Goal: Task Accomplishment & Management: Complete application form

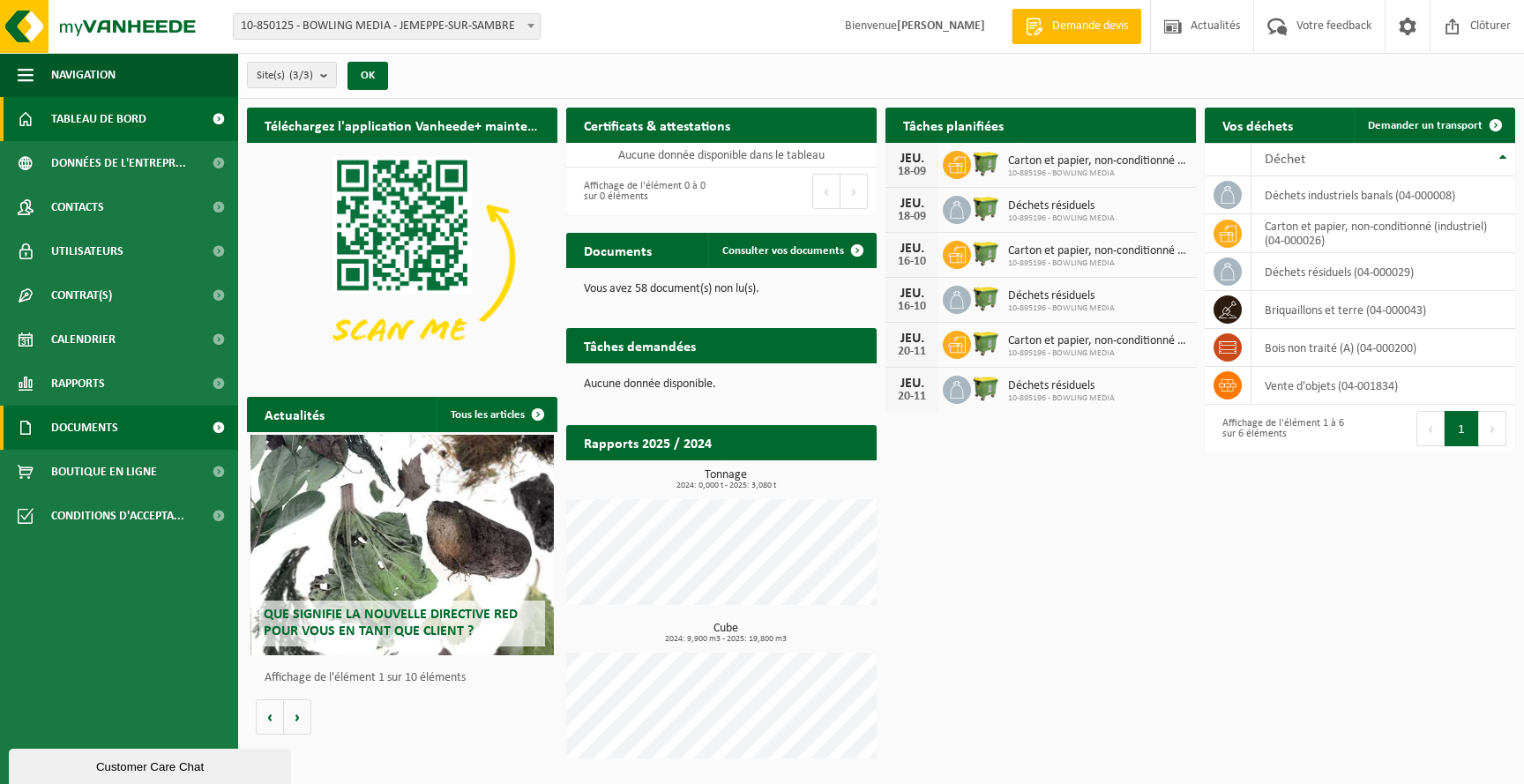
click at [125, 434] on link "Documents" at bounding box center [119, 427] width 238 height 44
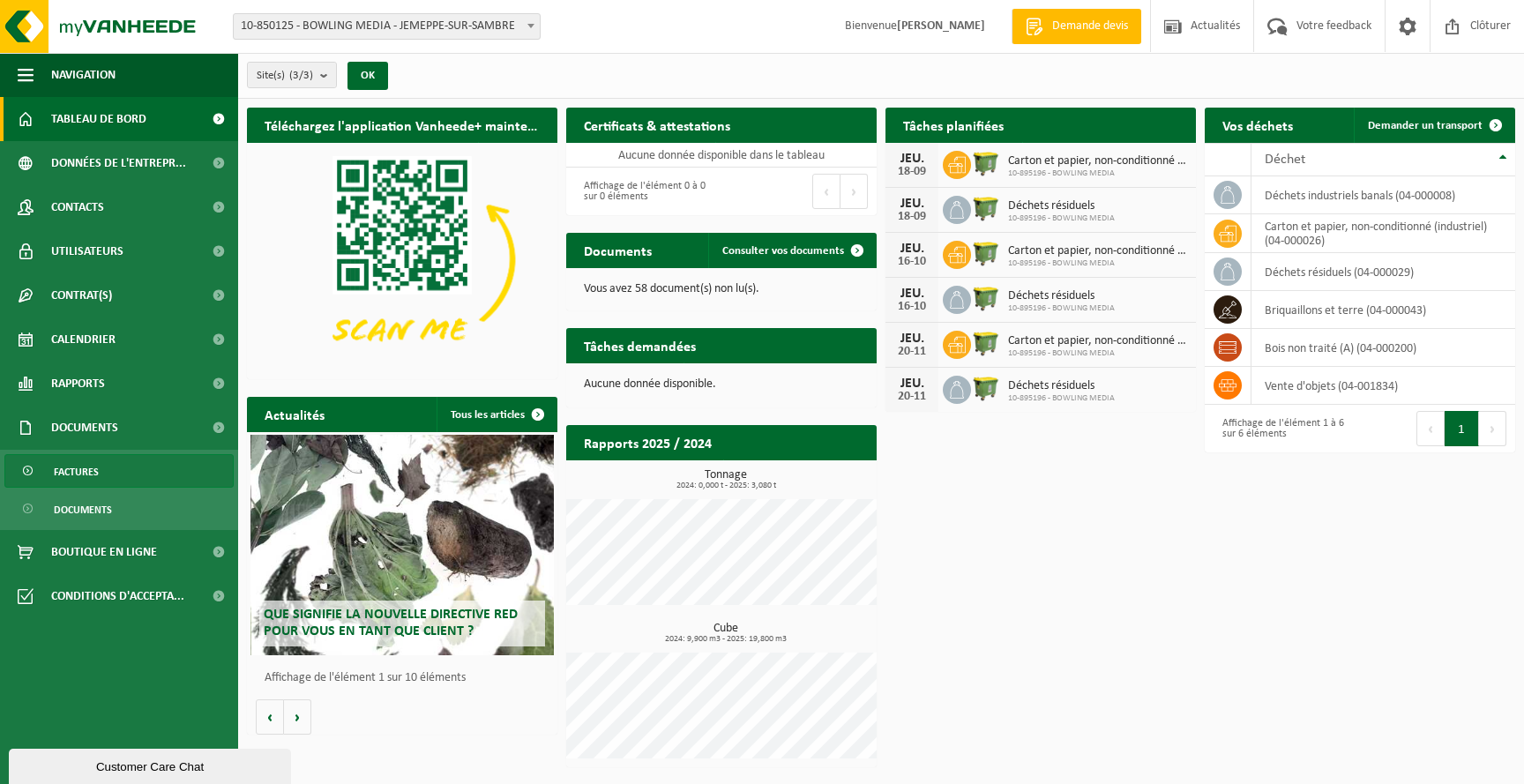
click at [106, 475] on link "Factures" at bounding box center [119, 470] width 230 height 34
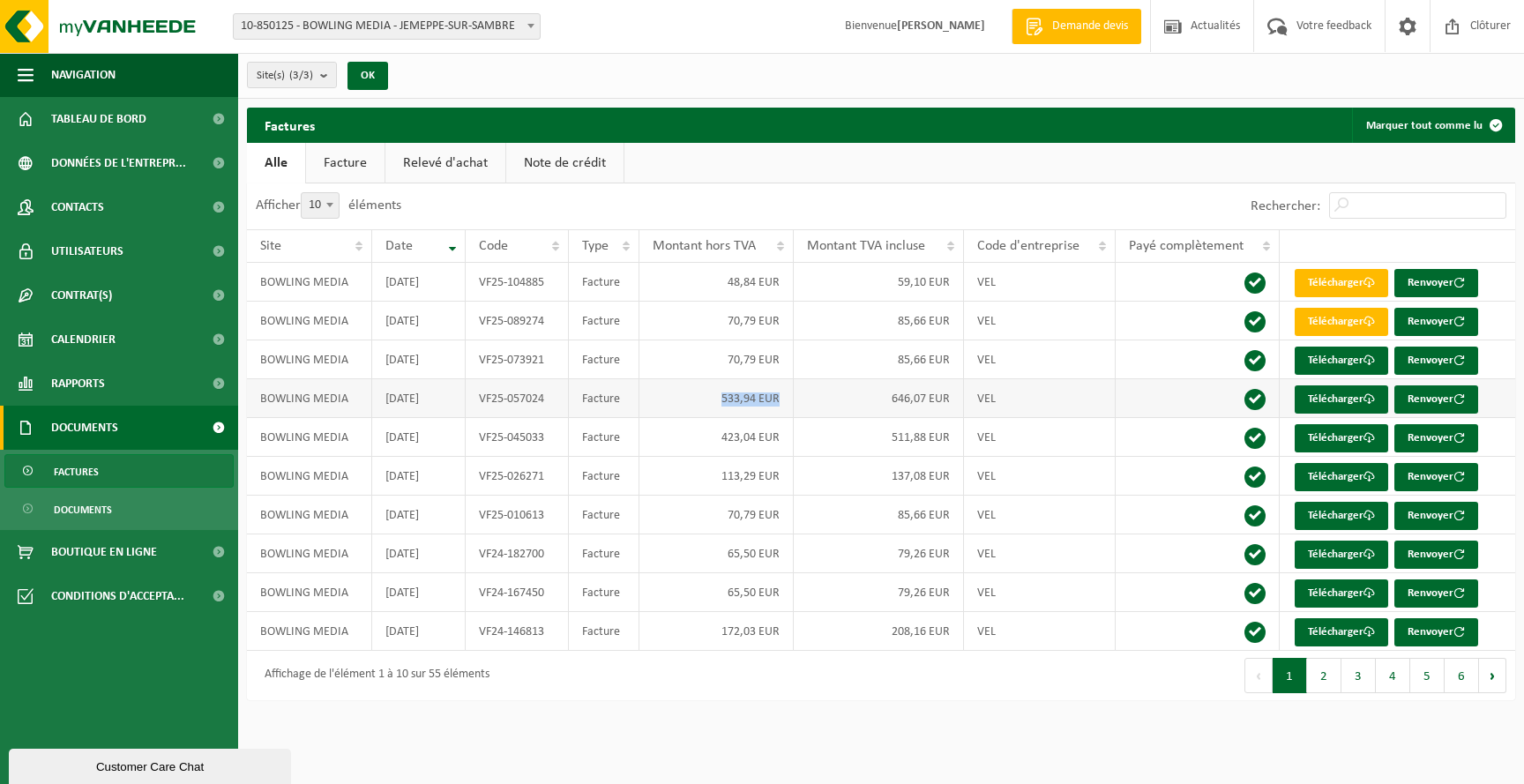
drag, startPoint x: 719, startPoint y: 401, endPoint x: 792, endPoint y: 402, distance: 73.0
click at [792, 402] on td "533,94 EUR" at bounding box center [717, 398] width 154 height 38
drag, startPoint x: 892, startPoint y: 399, endPoint x: 962, endPoint y: 399, distance: 70.0
click at [962, 399] on td "646,07 EUR" at bounding box center [879, 398] width 170 height 38
click at [1333, 402] on link "Télécharger" at bounding box center [1342, 399] width 93 height 28
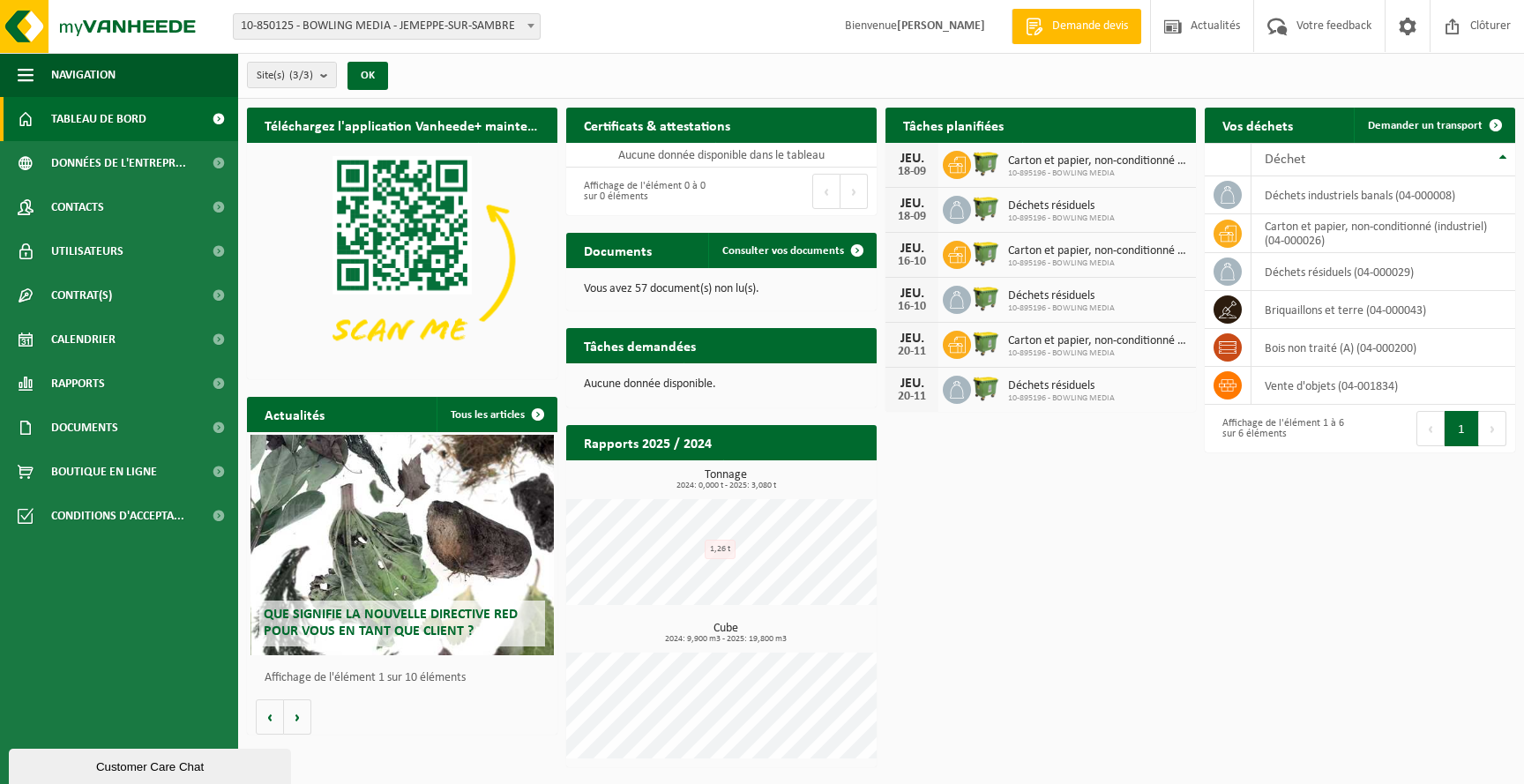
click at [1253, 605] on div "Téléchargez l'application Vanheede+ maintenant! Cachez Certificats & attestatio…" at bounding box center [881, 437] width 1278 height 677
click at [1455, 126] on span "Demander un transport" at bounding box center [1425, 125] width 114 height 12
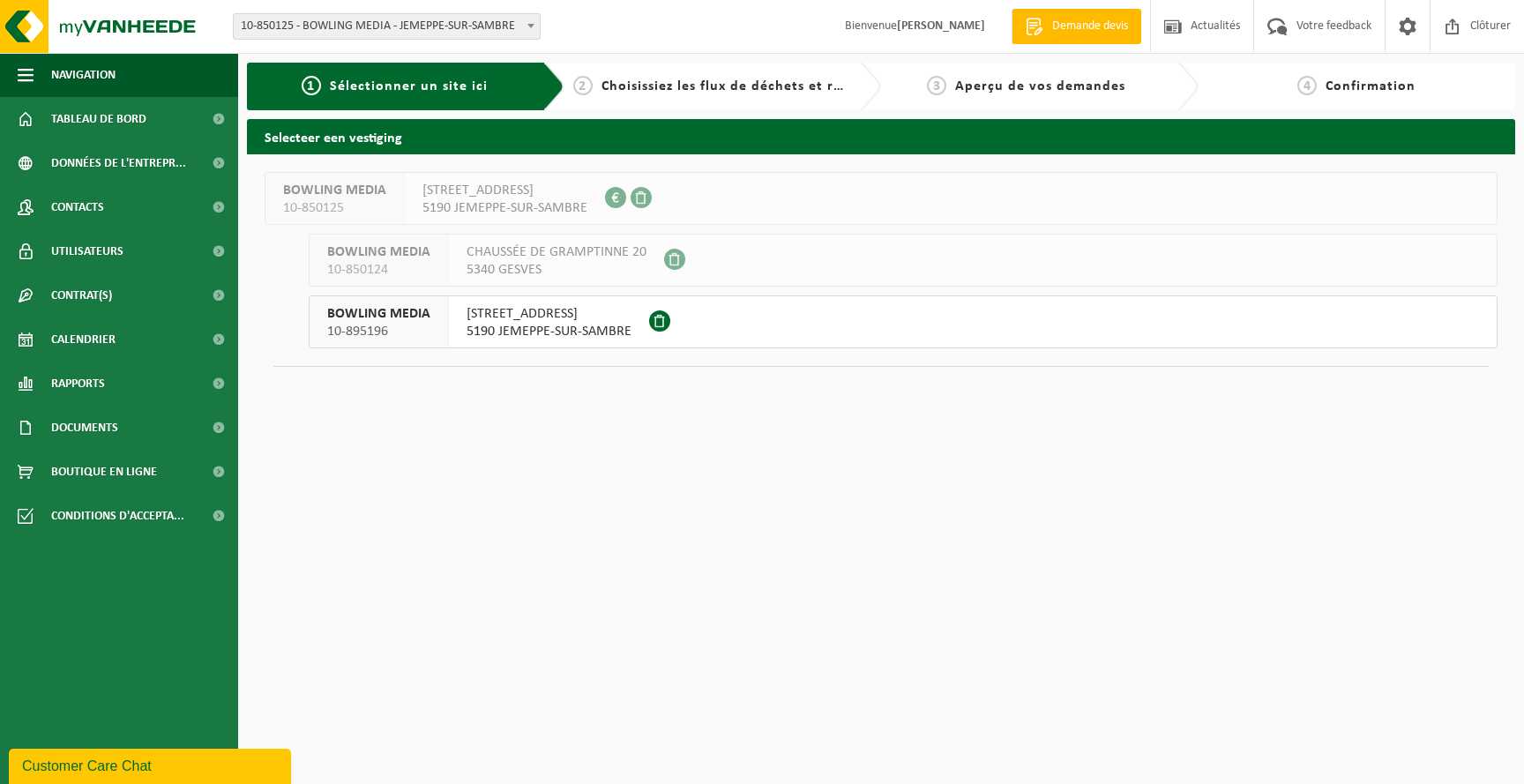
click at [712, 325] on button "BOWLING MEDIA 10-895196 [STREET_ADDRESS]" at bounding box center [903, 322] width 1189 height 53
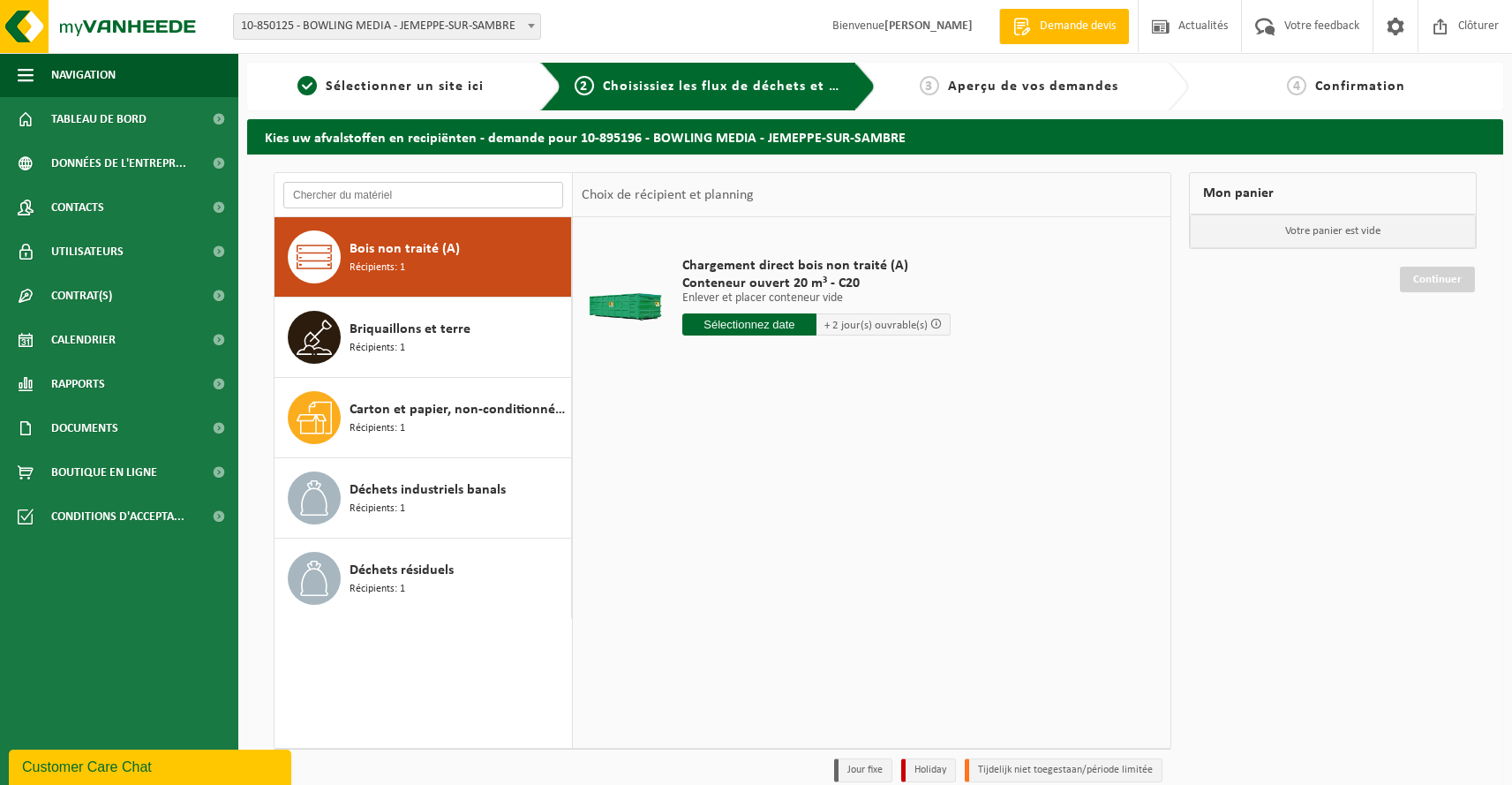
click at [371, 192] on input "text" at bounding box center [423, 195] width 280 height 27
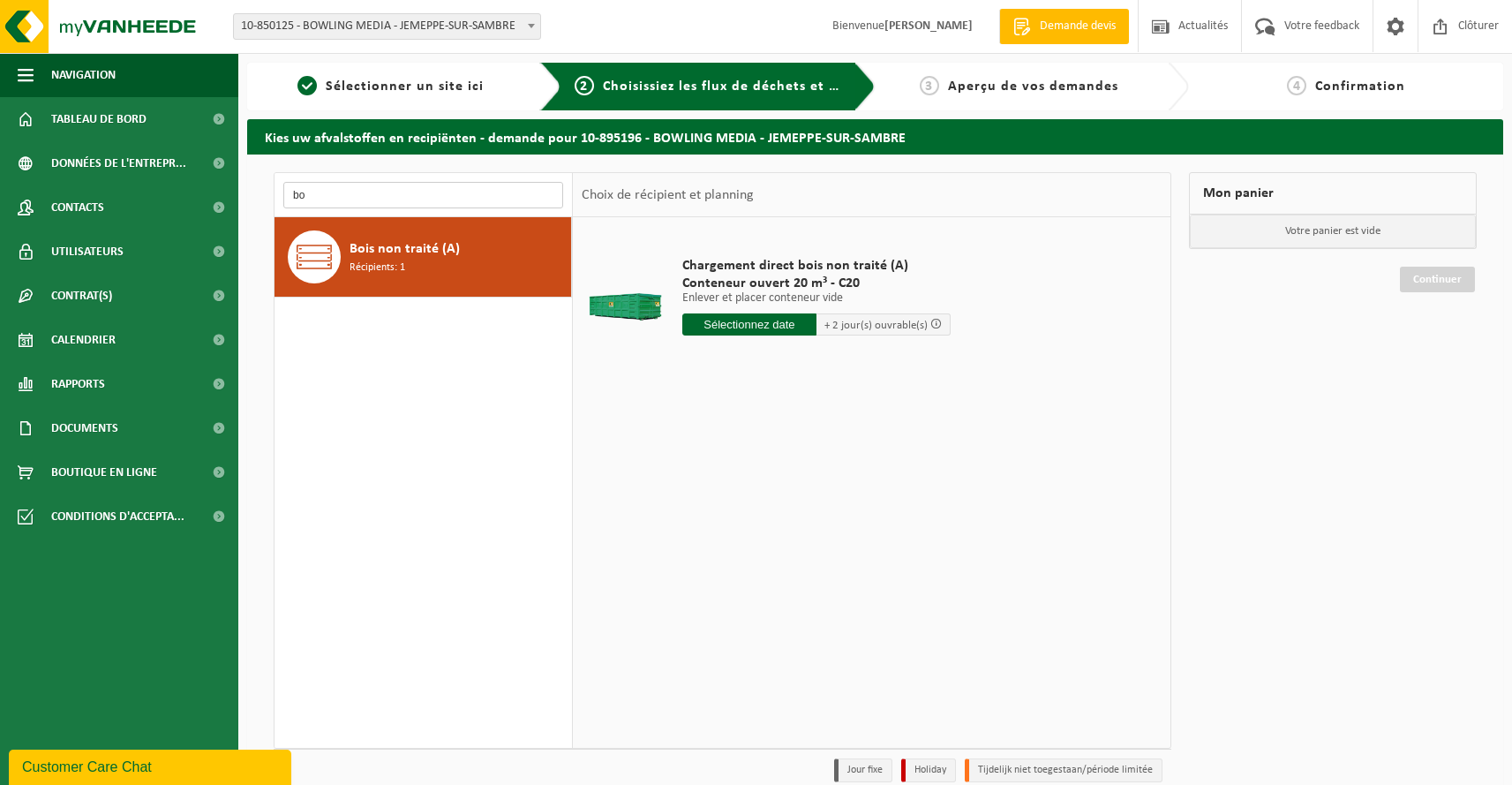
type input "b"
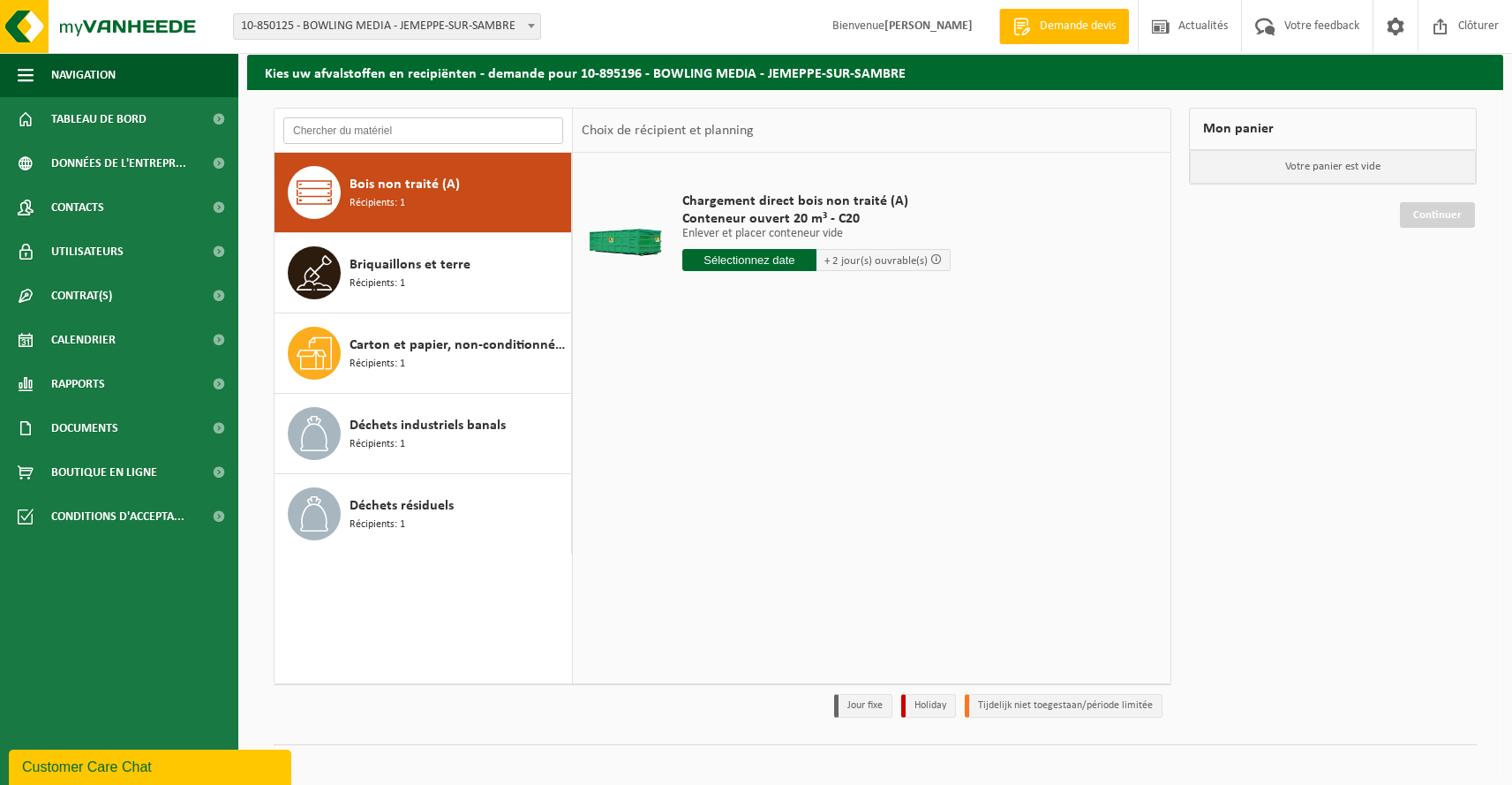
scroll to position [78, 0]
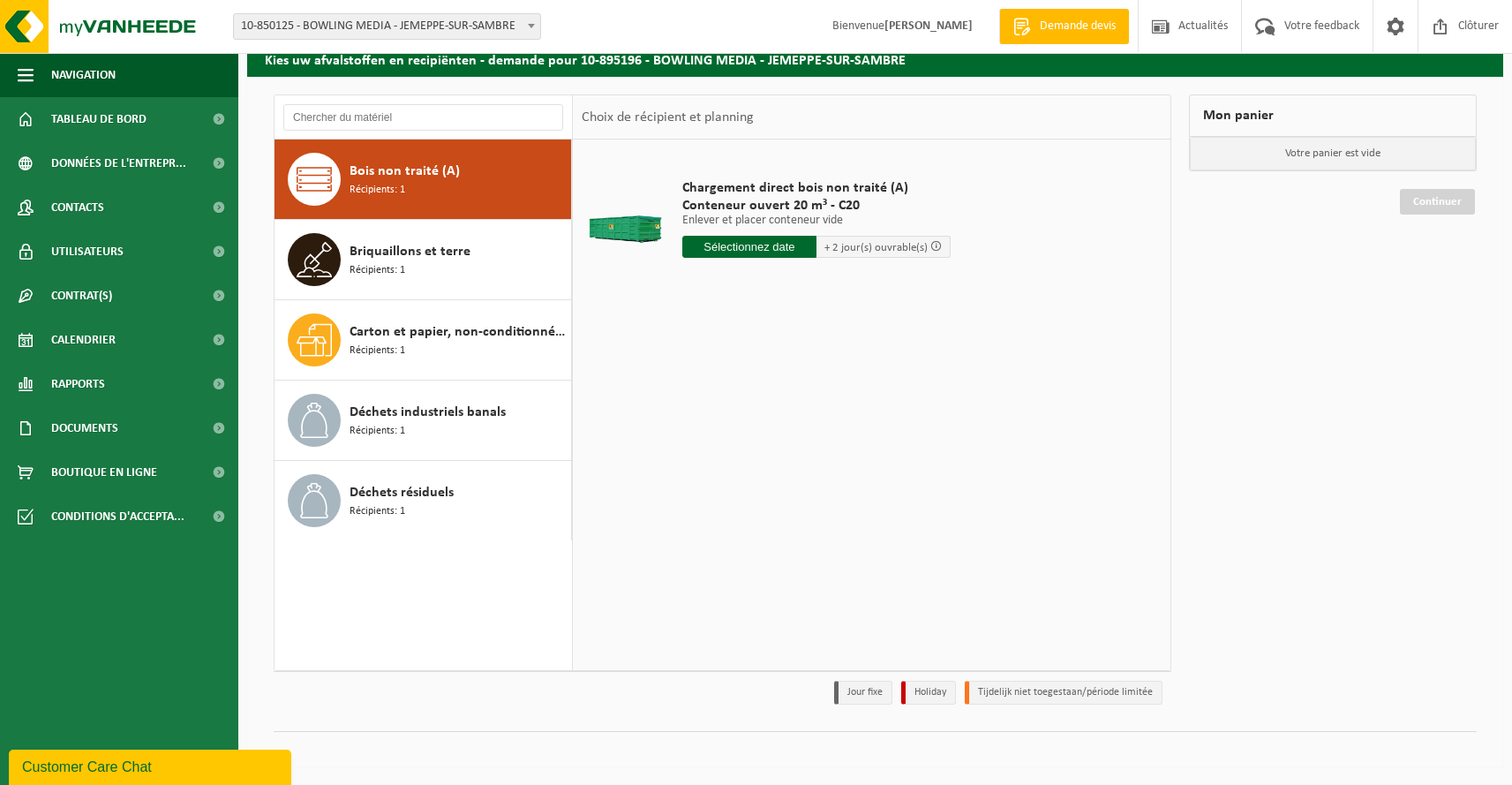
click at [829, 408] on div "Chargement direct bois non traité (A) Conteneur ouvert 20 m³ - C20 Enlever et p…" at bounding box center [871, 404] width 597 height 529
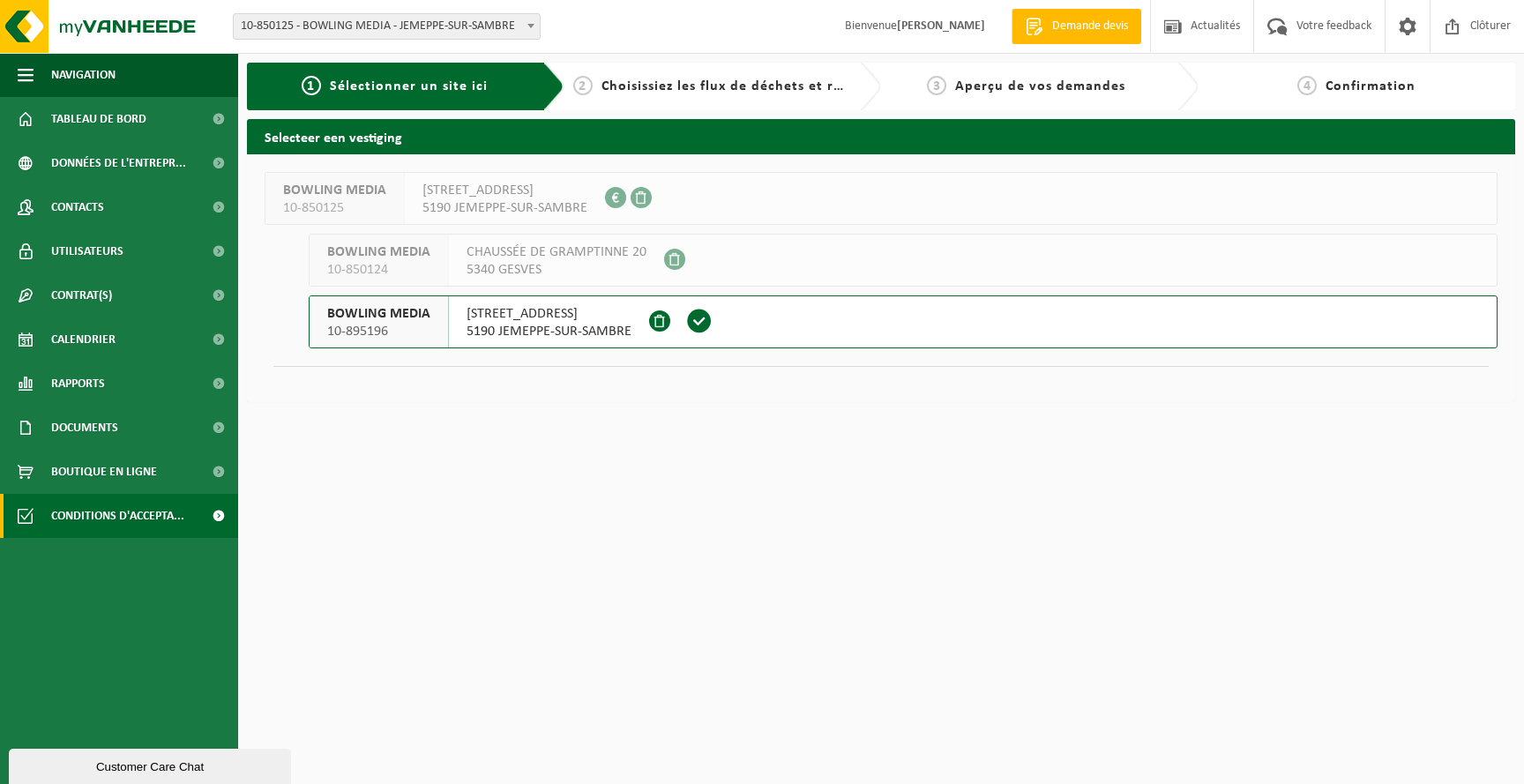
click at [139, 509] on span "Conditions d'accepta..." at bounding box center [118, 516] width 134 height 44
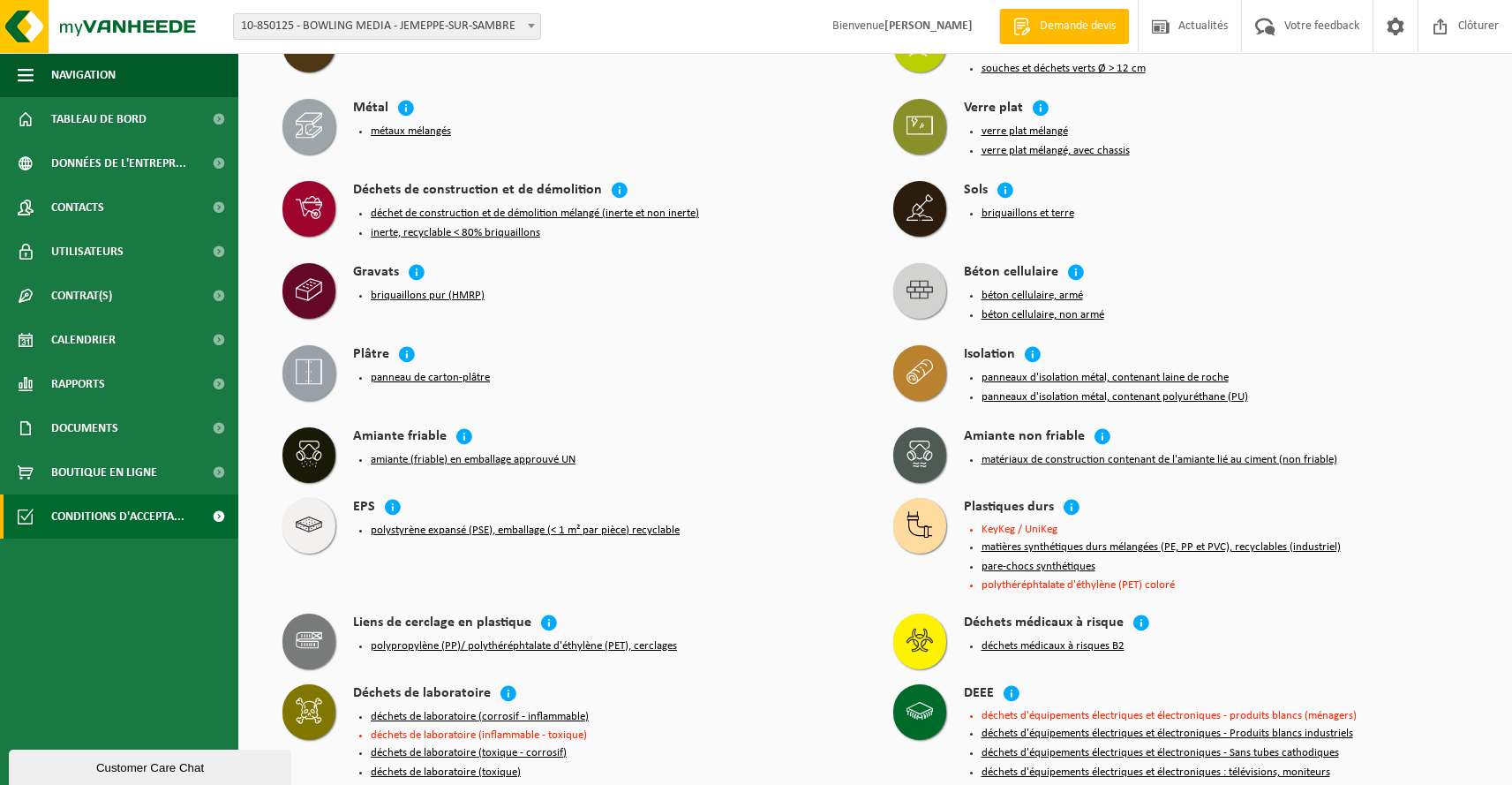
scroll to position [798, 0]
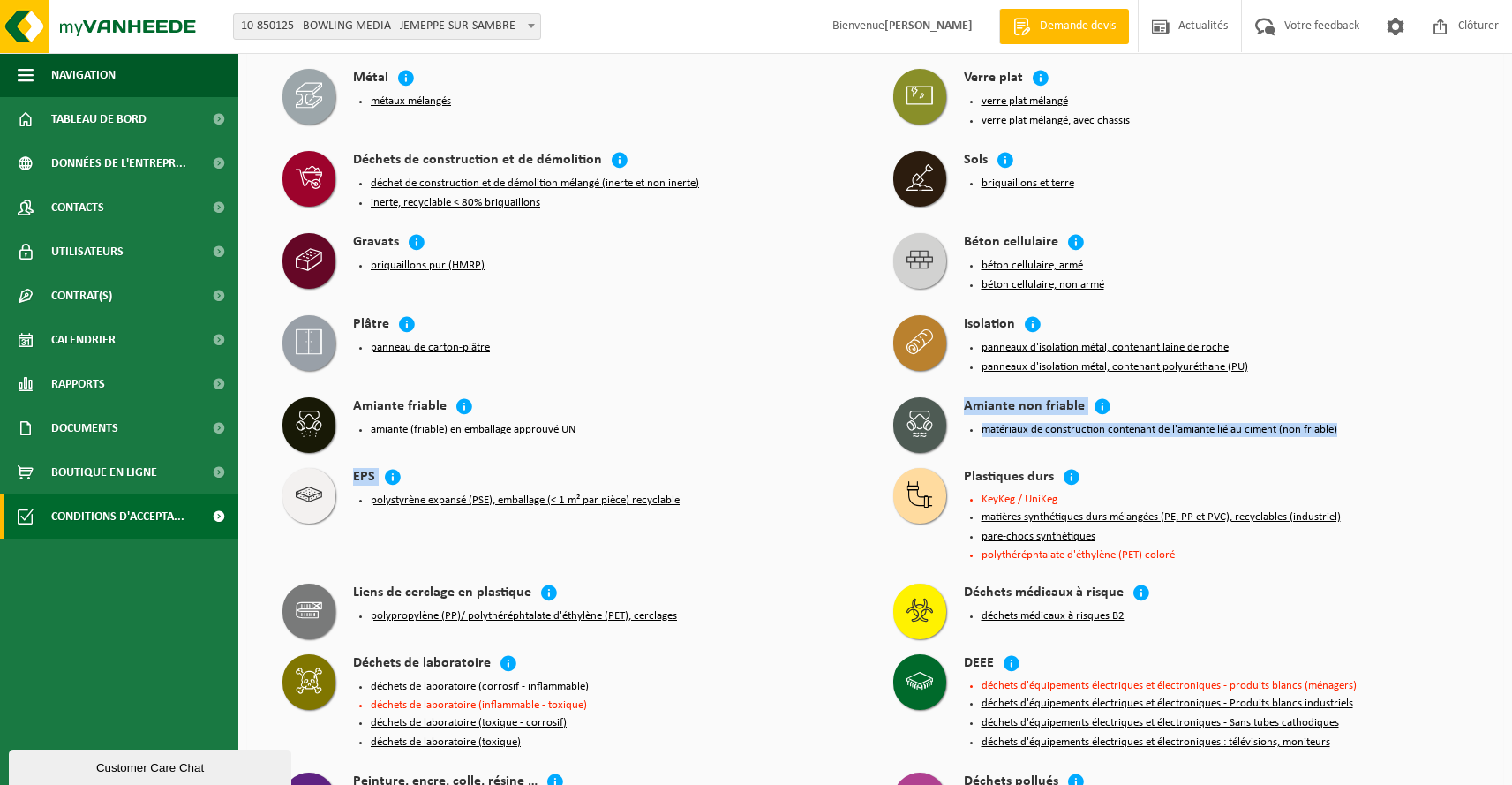
drag, startPoint x: 628, startPoint y: 440, endPoint x: 655, endPoint y: 504, distance: 69.5
click at [655, 504] on div "Déchets Industriels Banals déchets industriels banals déchets résiduels Papier-…" at bounding box center [875, 608] width 1256 height 2063
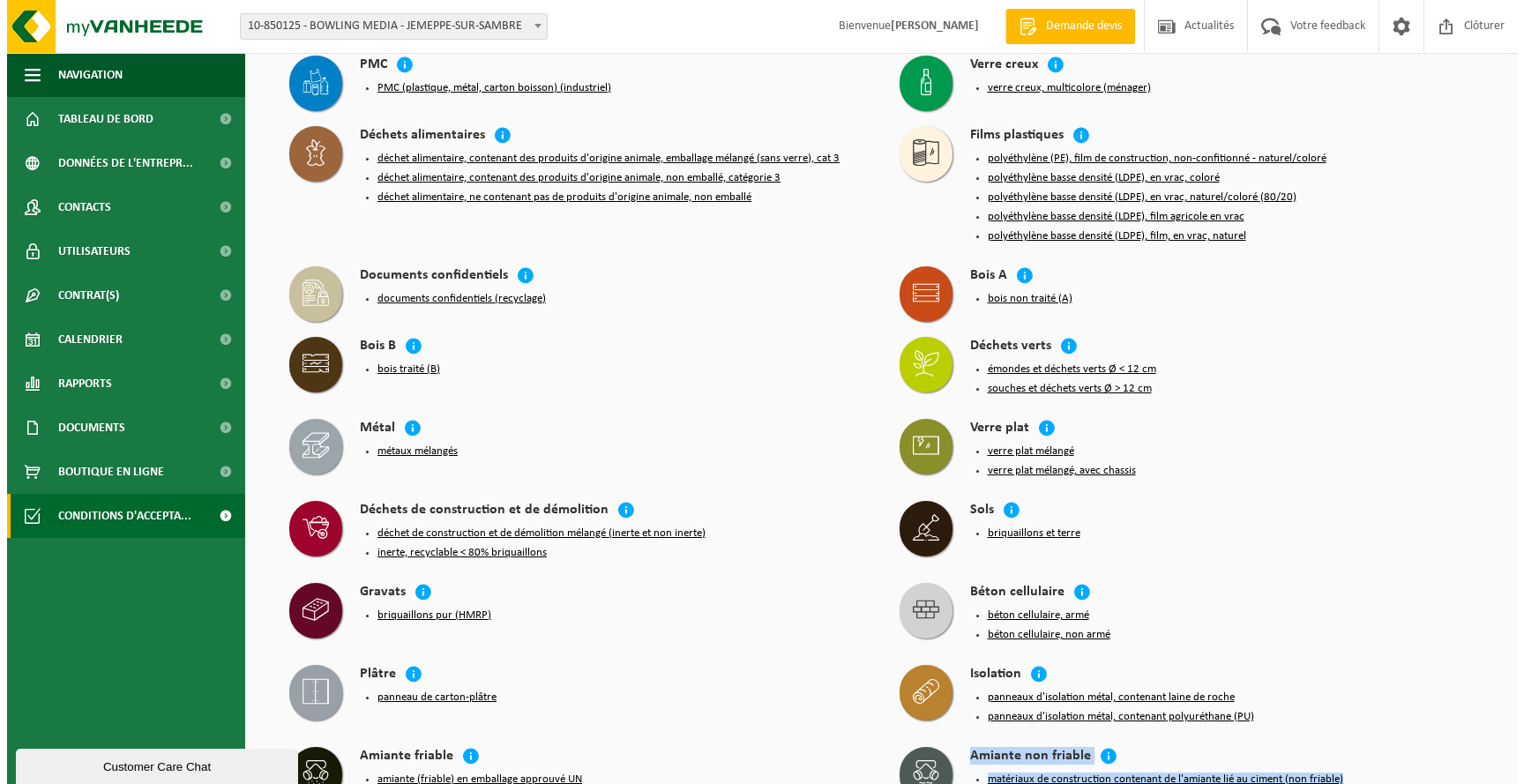
scroll to position [446, 0]
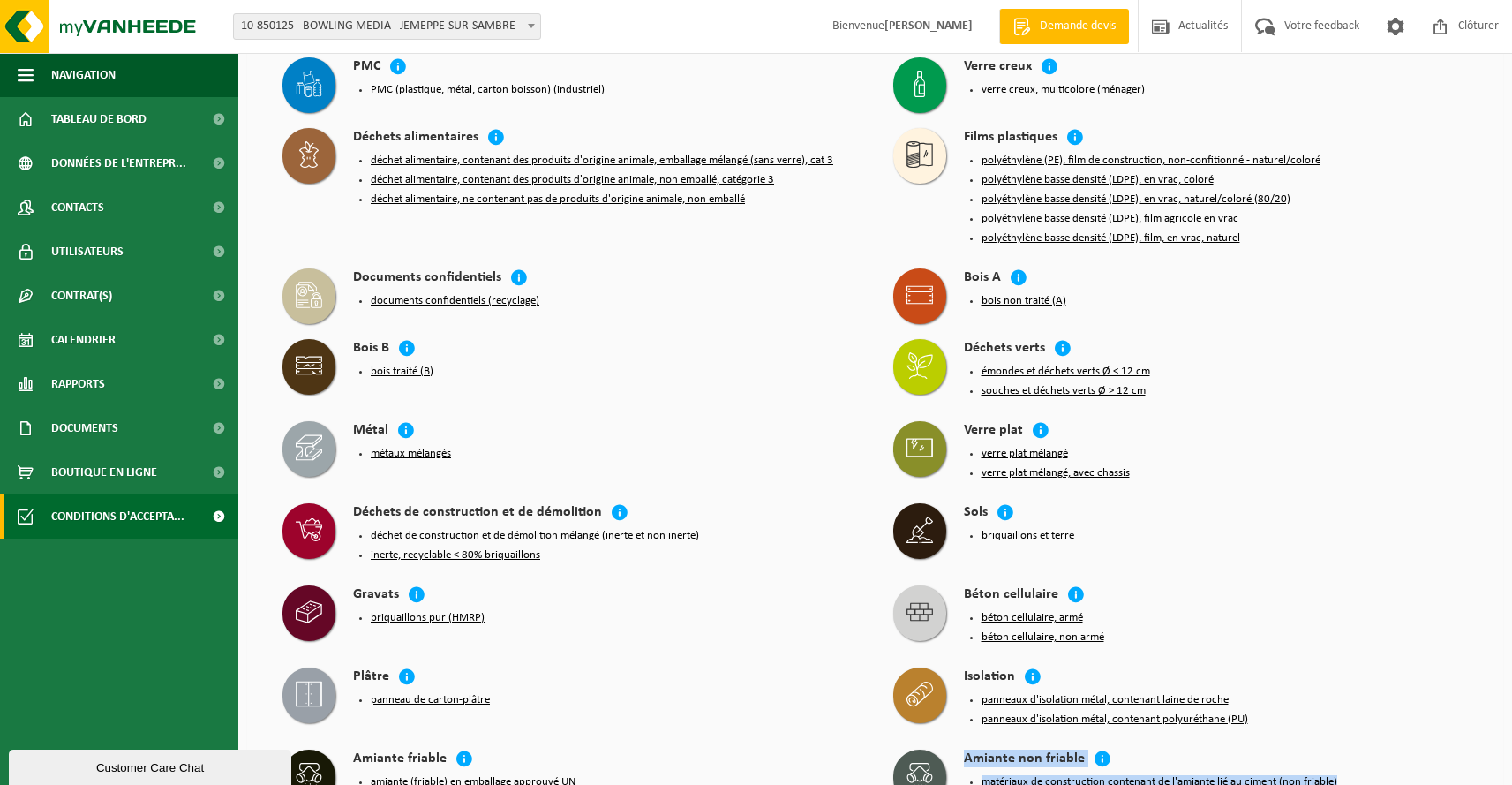
click at [414, 377] on button "bois traité (B)" at bounding box center [402, 371] width 62 height 14
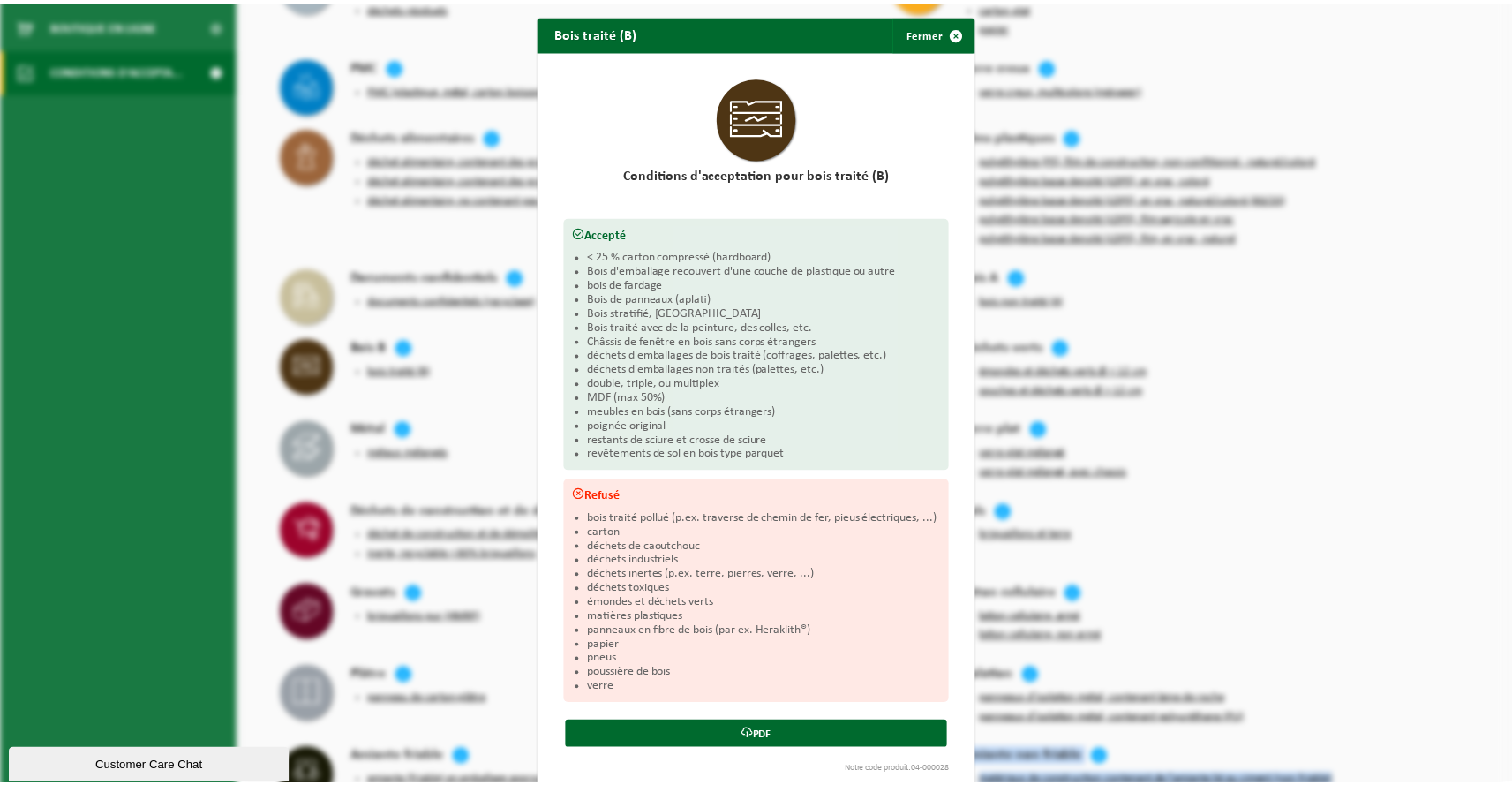
scroll to position [0, 0]
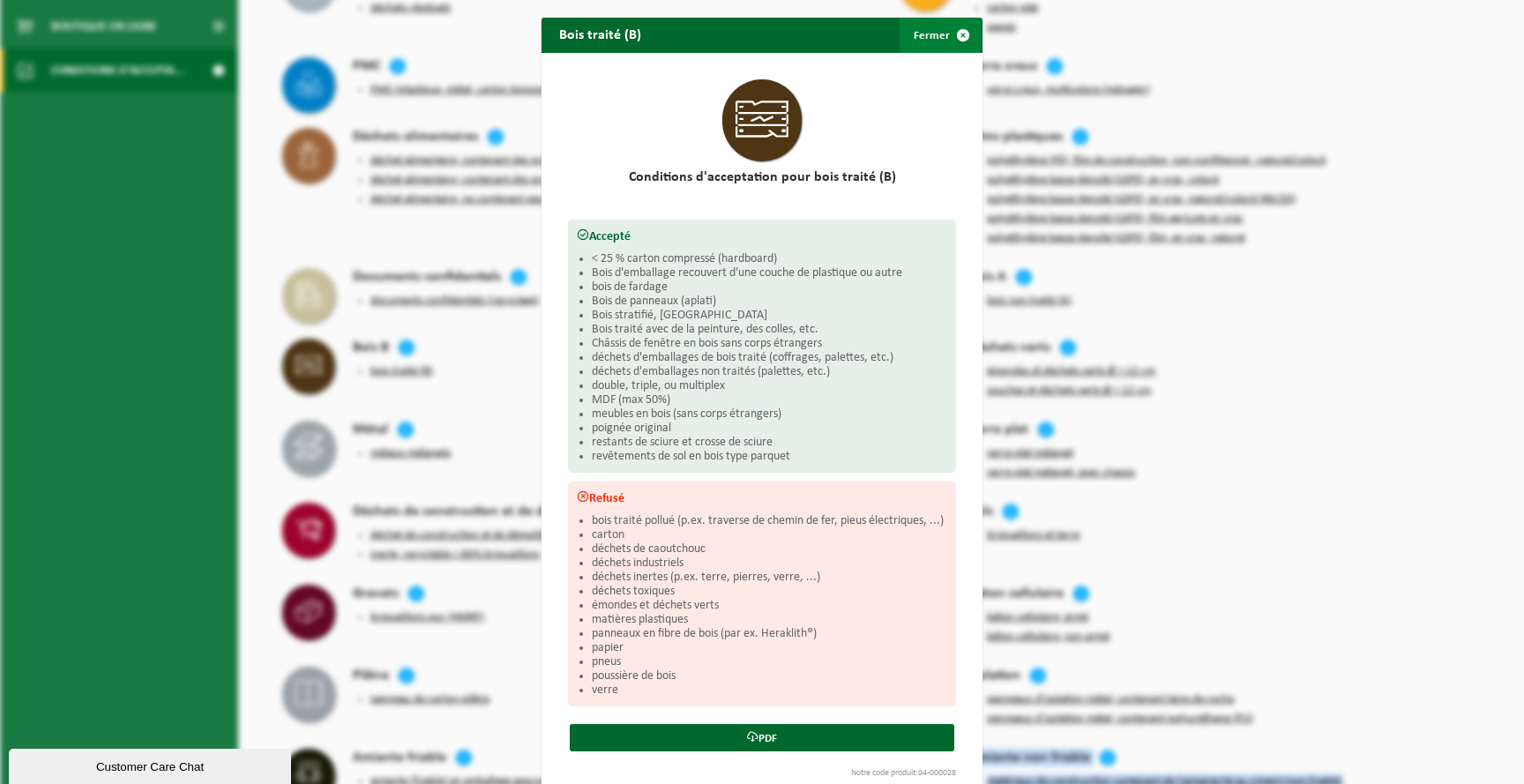
click at [947, 25] on span "button" at bounding box center [963, 35] width 36 height 36
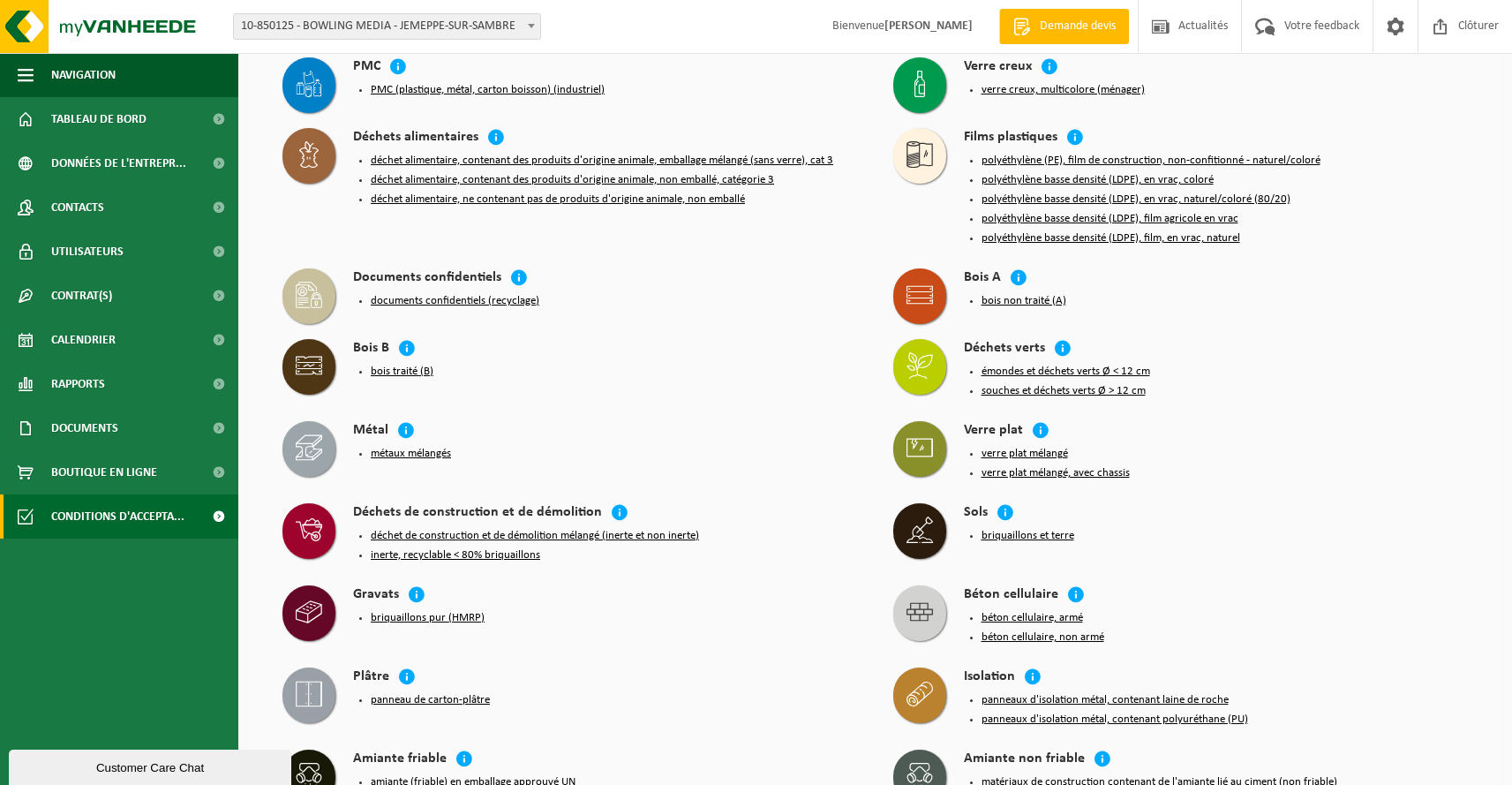
click at [315, 365] on icon at bounding box center [309, 365] width 27 height 27
click at [403, 376] on button "bois traité (B)" at bounding box center [402, 371] width 62 height 14
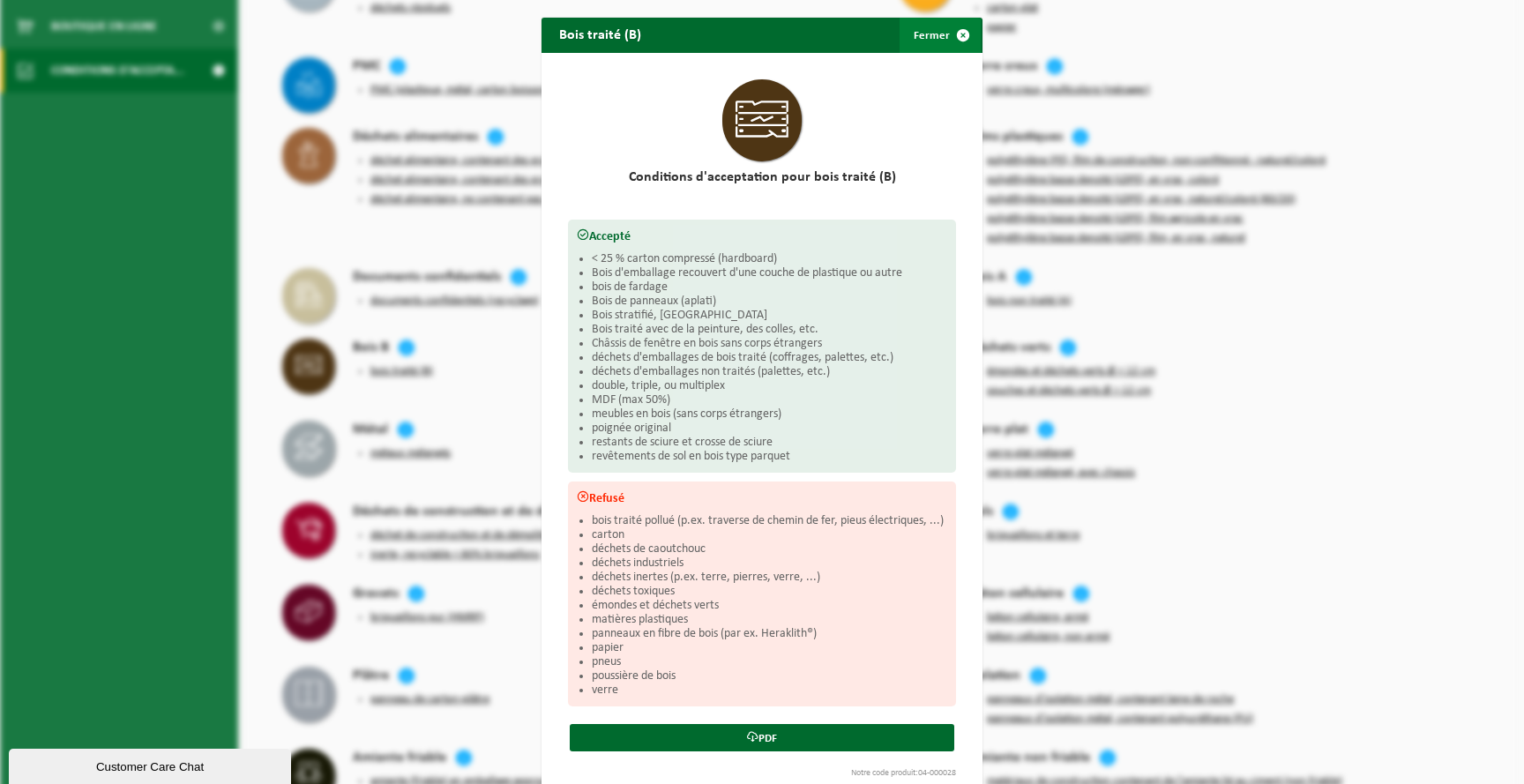
click at [963, 33] on span "button" at bounding box center [963, 35] width 36 height 36
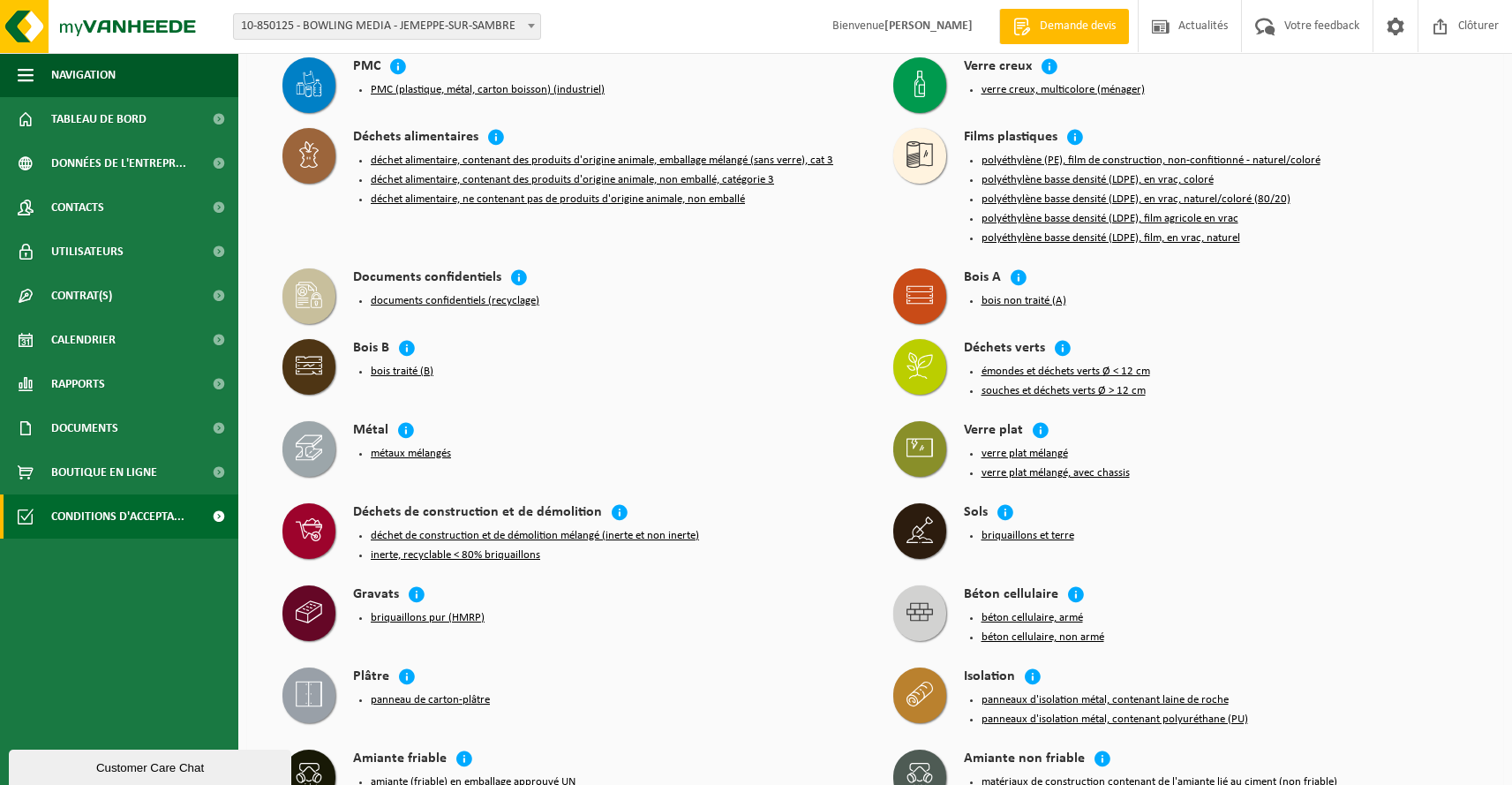
click at [1078, 28] on span "Demande devis" at bounding box center [1077, 26] width 85 height 17
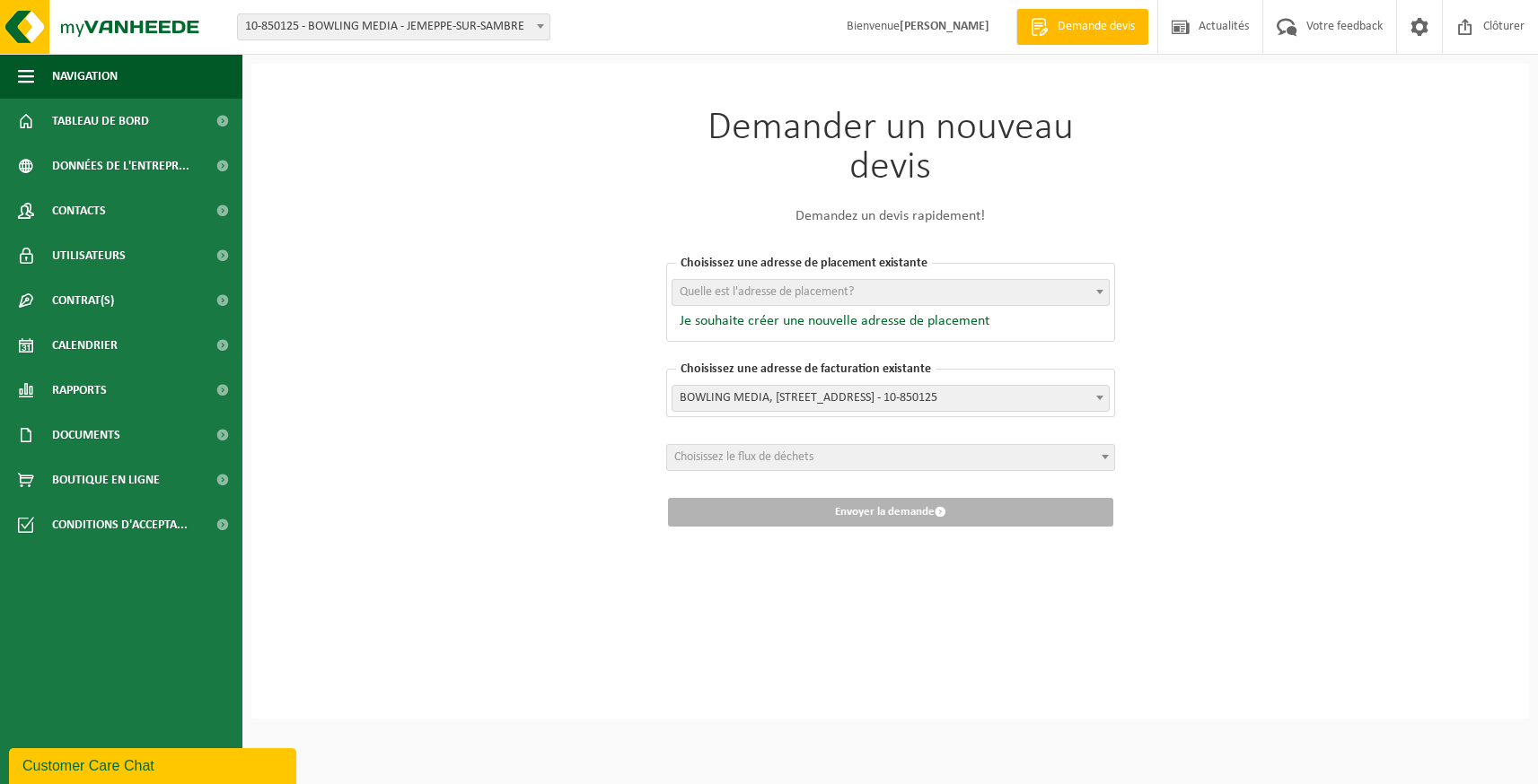
click at [773, 296] on span "Quelle est l'adresse de placement?" at bounding box center [767, 291] width 174 height 13
select select "97944"
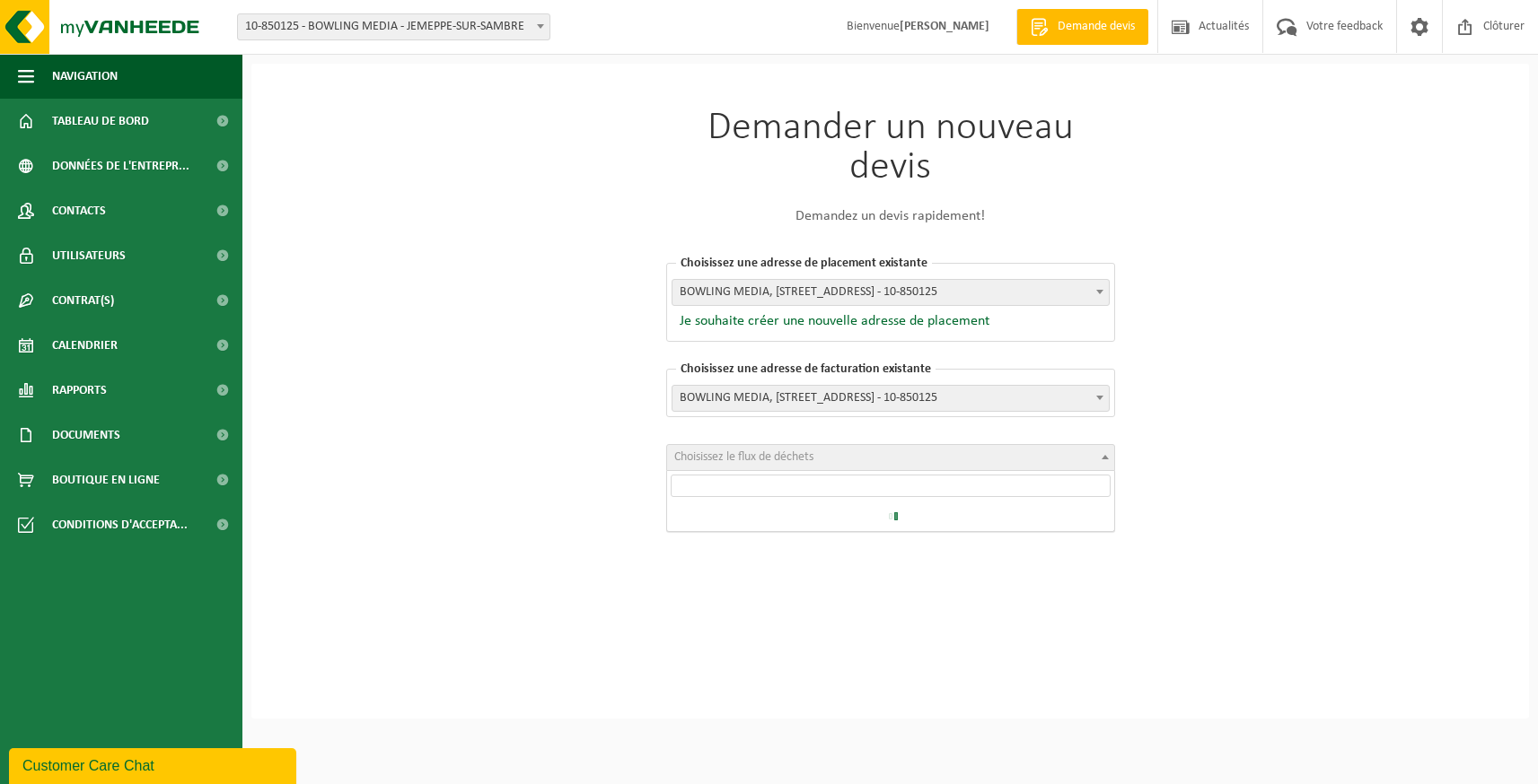
click at [884, 463] on span "Choisissez le flux de déchets" at bounding box center [891, 457] width 447 height 25
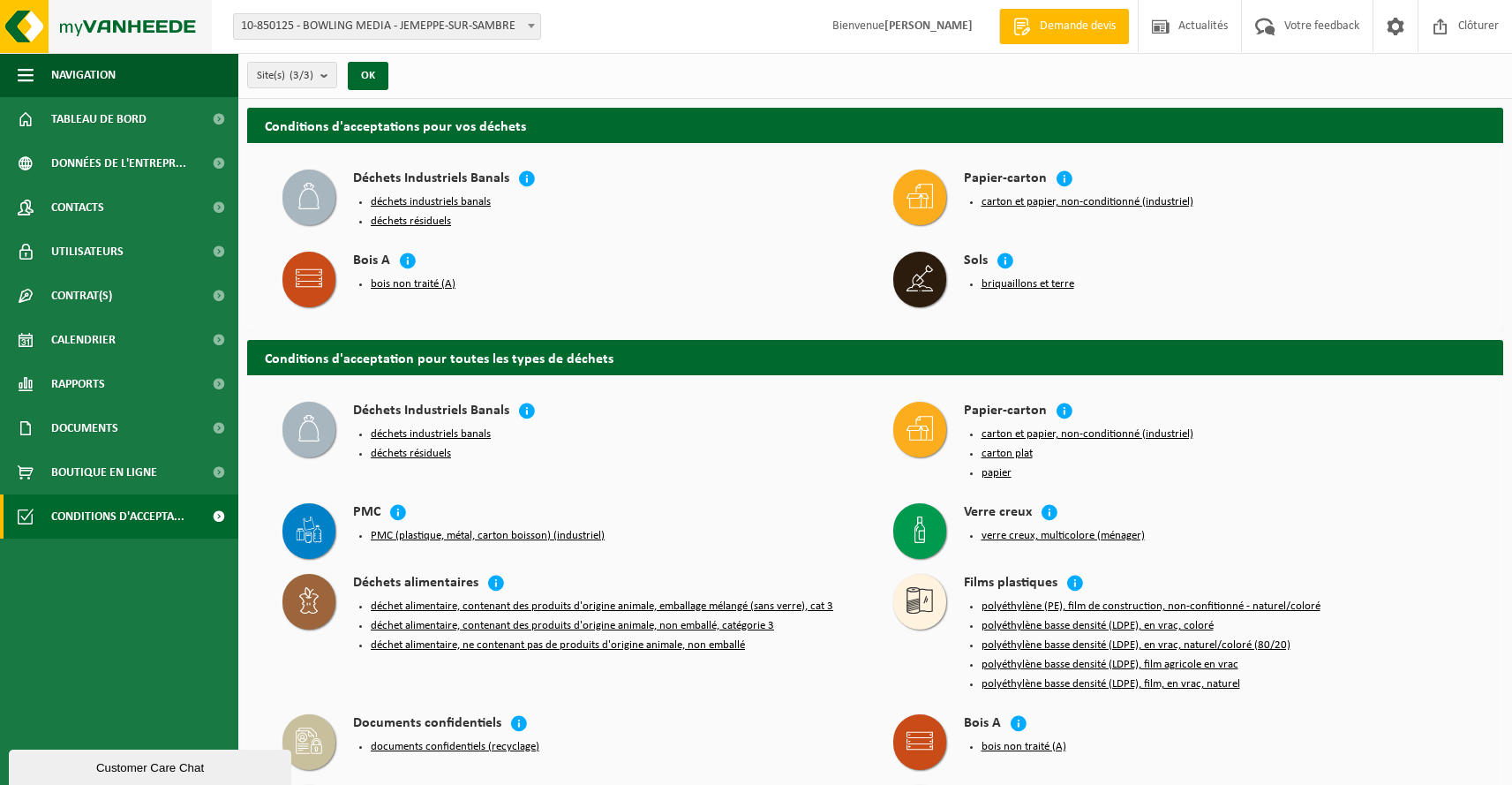
click at [130, 22] on img at bounding box center [105, 27] width 212 height 53
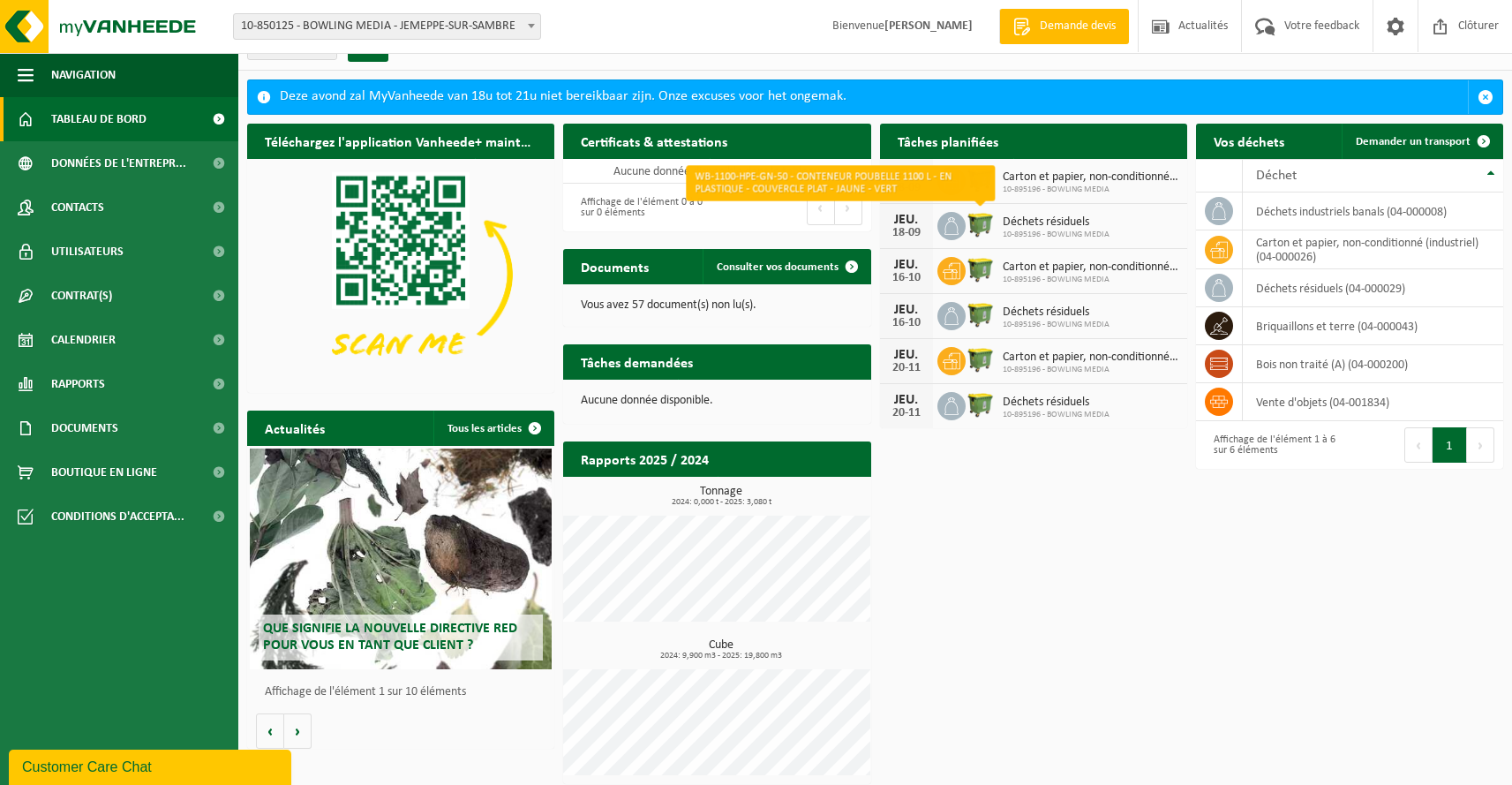
scroll to position [37, 0]
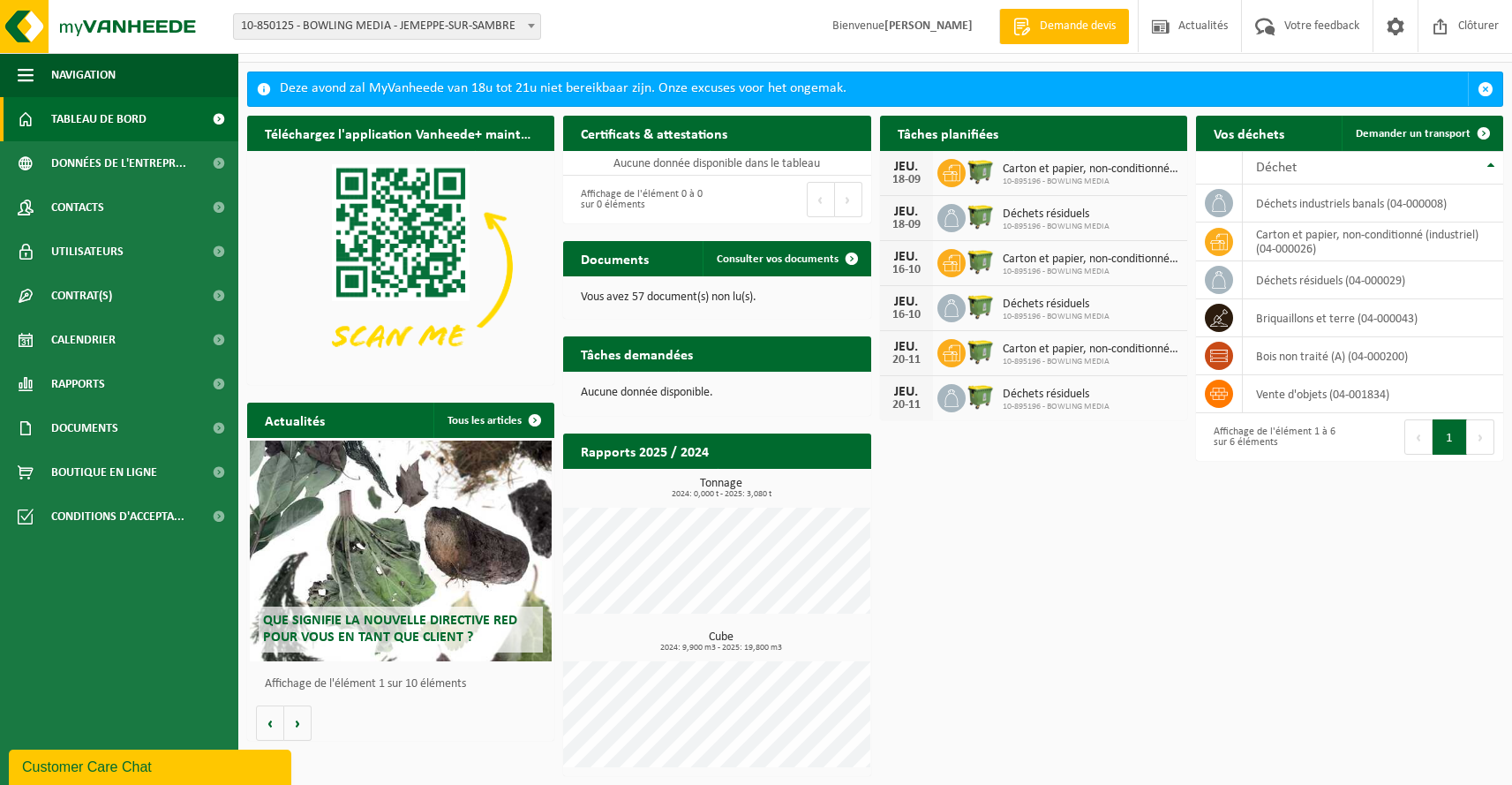
click at [1208, 458] on div "Affichage de l'élément 1 à 6 sur 6 éléments" at bounding box center [1273, 437] width 154 height 48
click at [94, 207] on span "Contacts" at bounding box center [78, 207] width 53 height 44
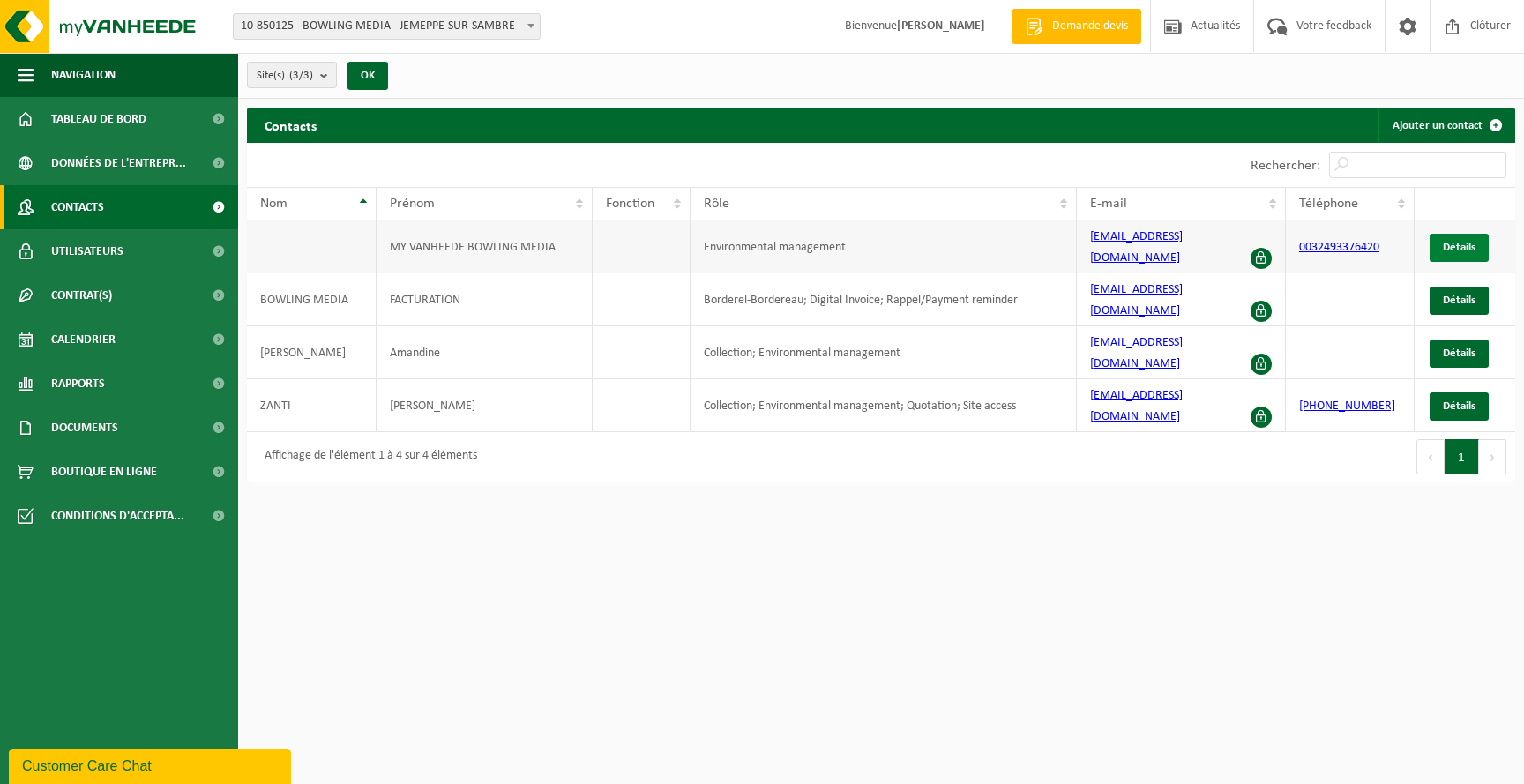
click at [1460, 245] on span "Détails" at bounding box center [1460, 247] width 33 height 12
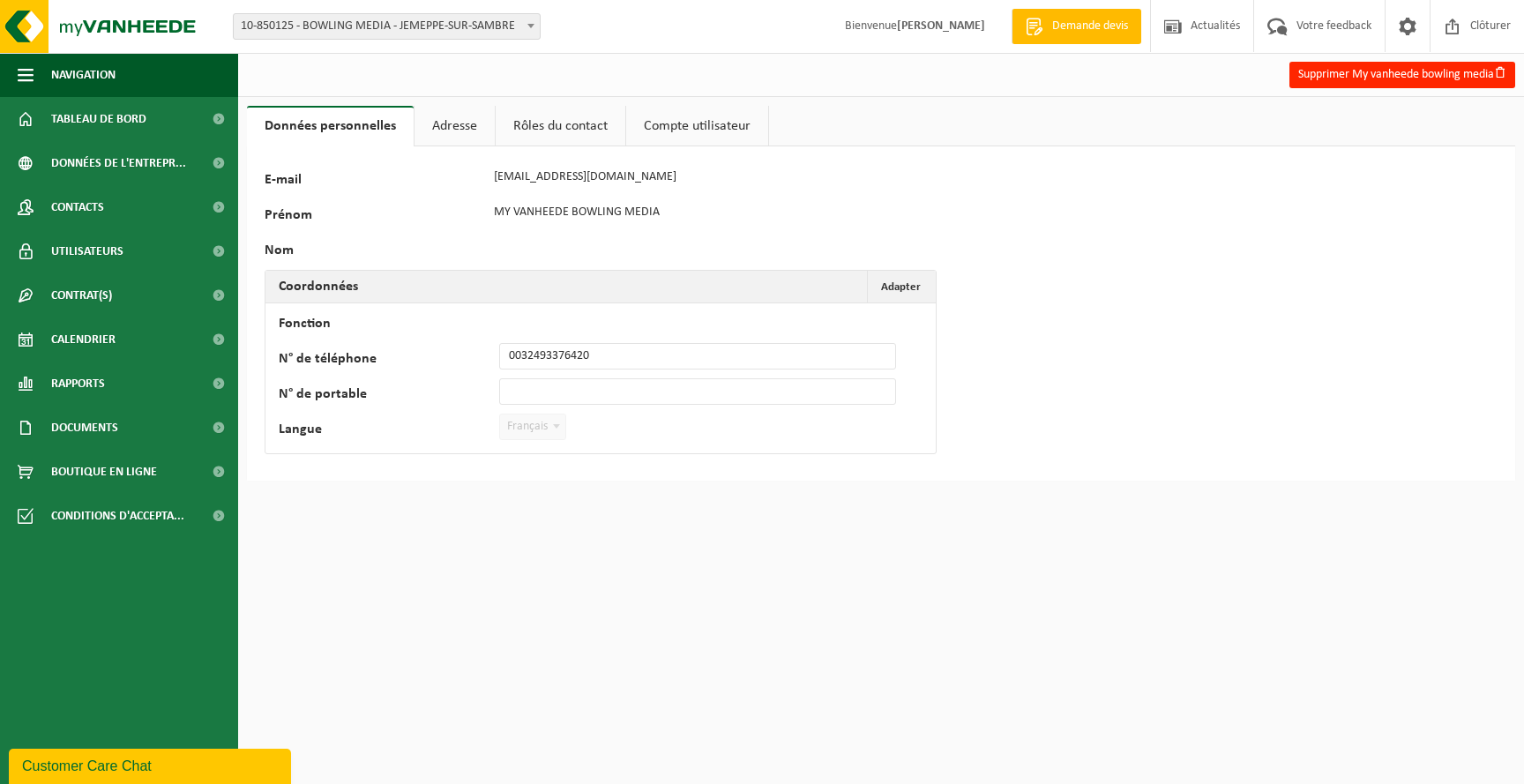
click at [445, 126] on link "Adresse" at bounding box center [455, 126] width 81 height 40
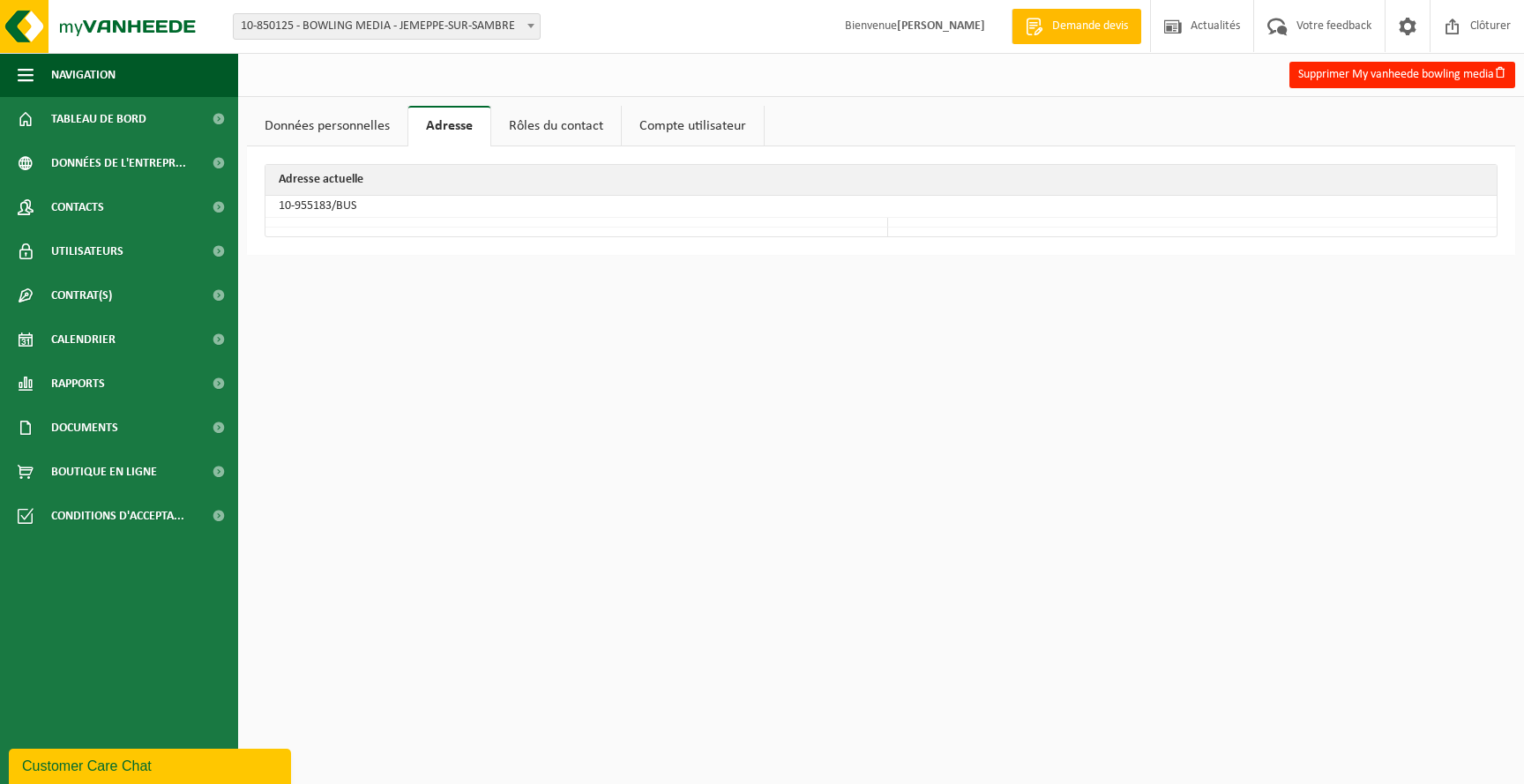
click at [554, 118] on link "Rôles du contact" at bounding box center [557, 126] width 130 height 40
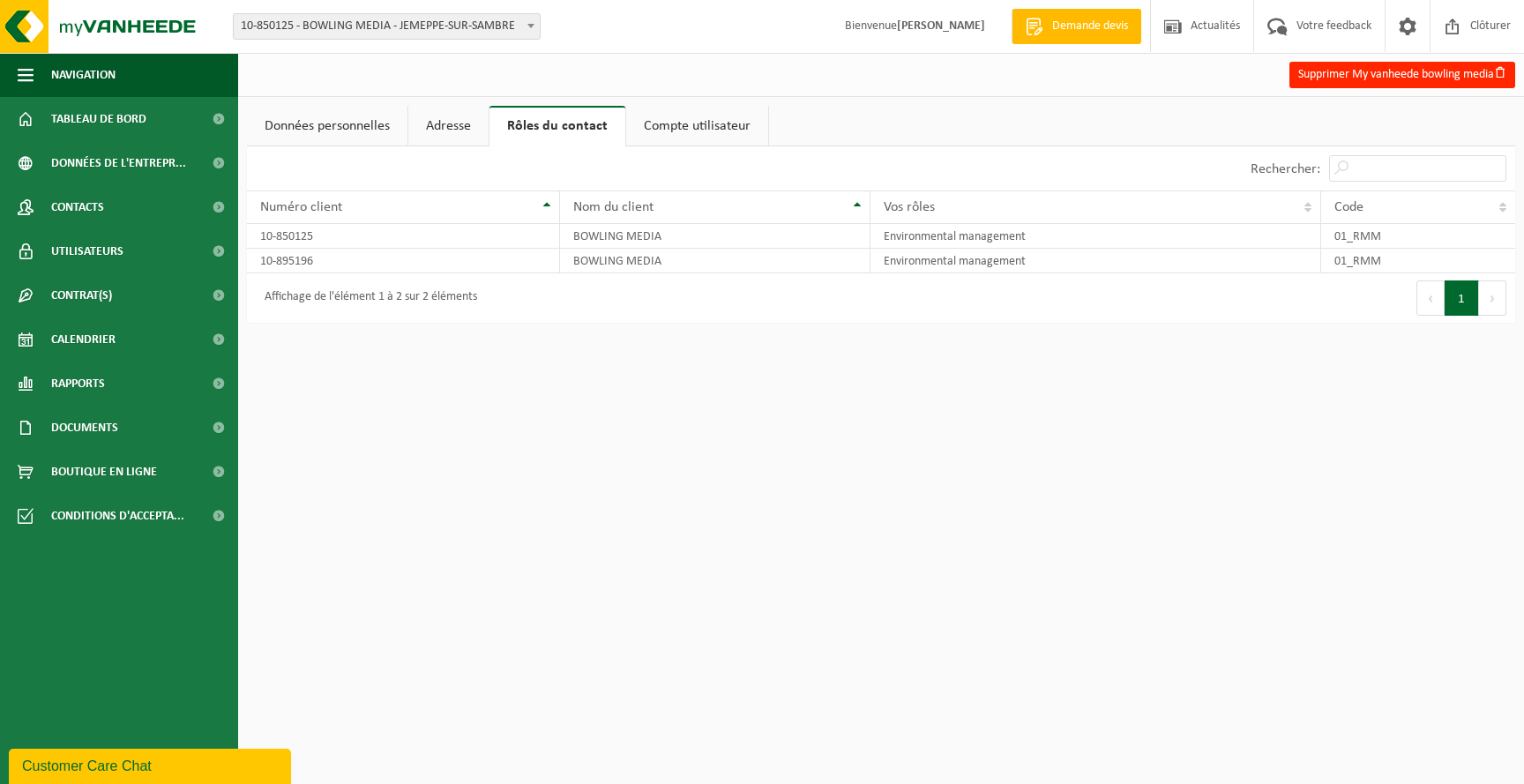
click at [437, 124] on link "Adresse" at bounding box center [449, 126] width 81 height 40
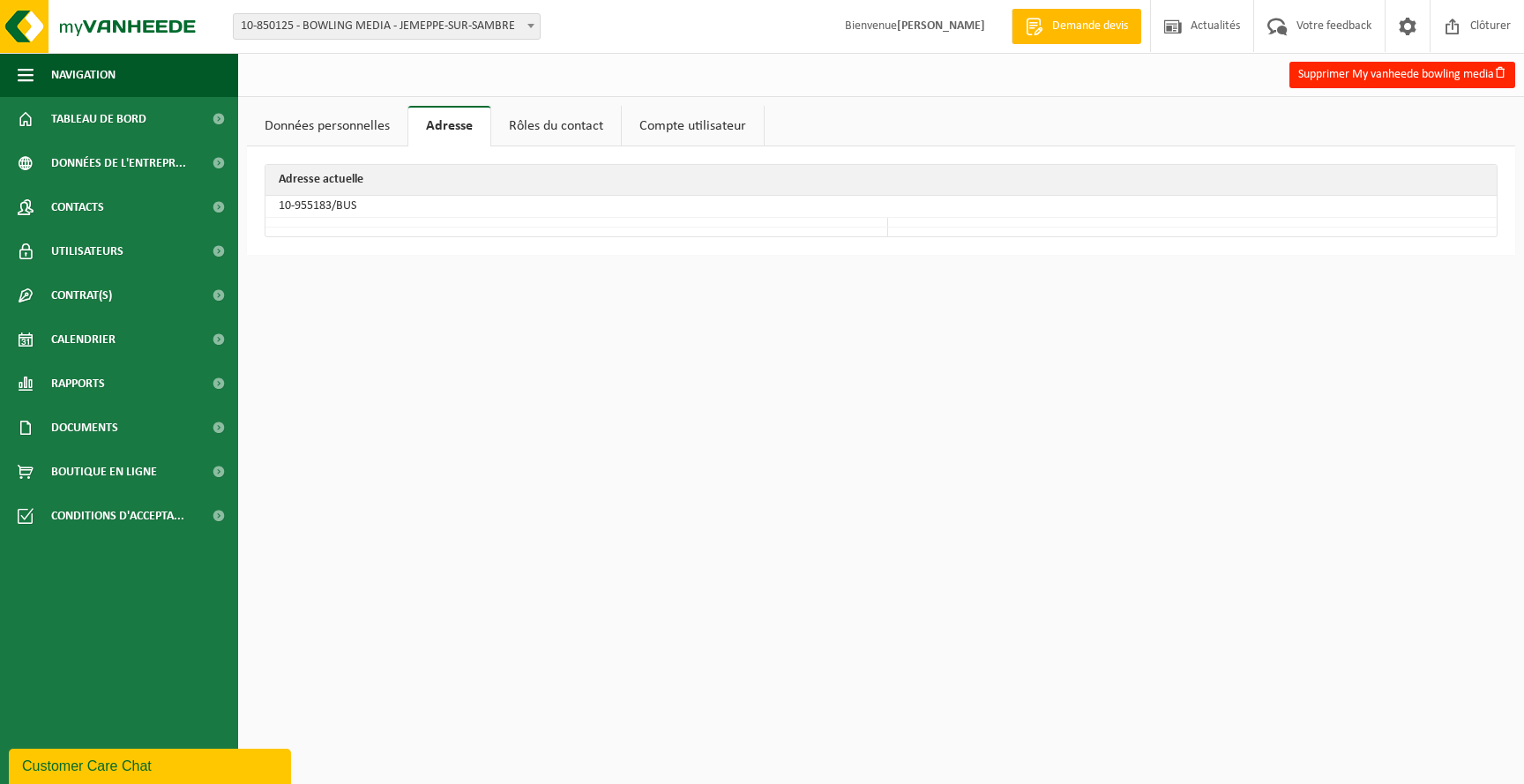
click at [340, 123] on link "Données personnelles" at bounding box center [327, 126] width 160 height 40
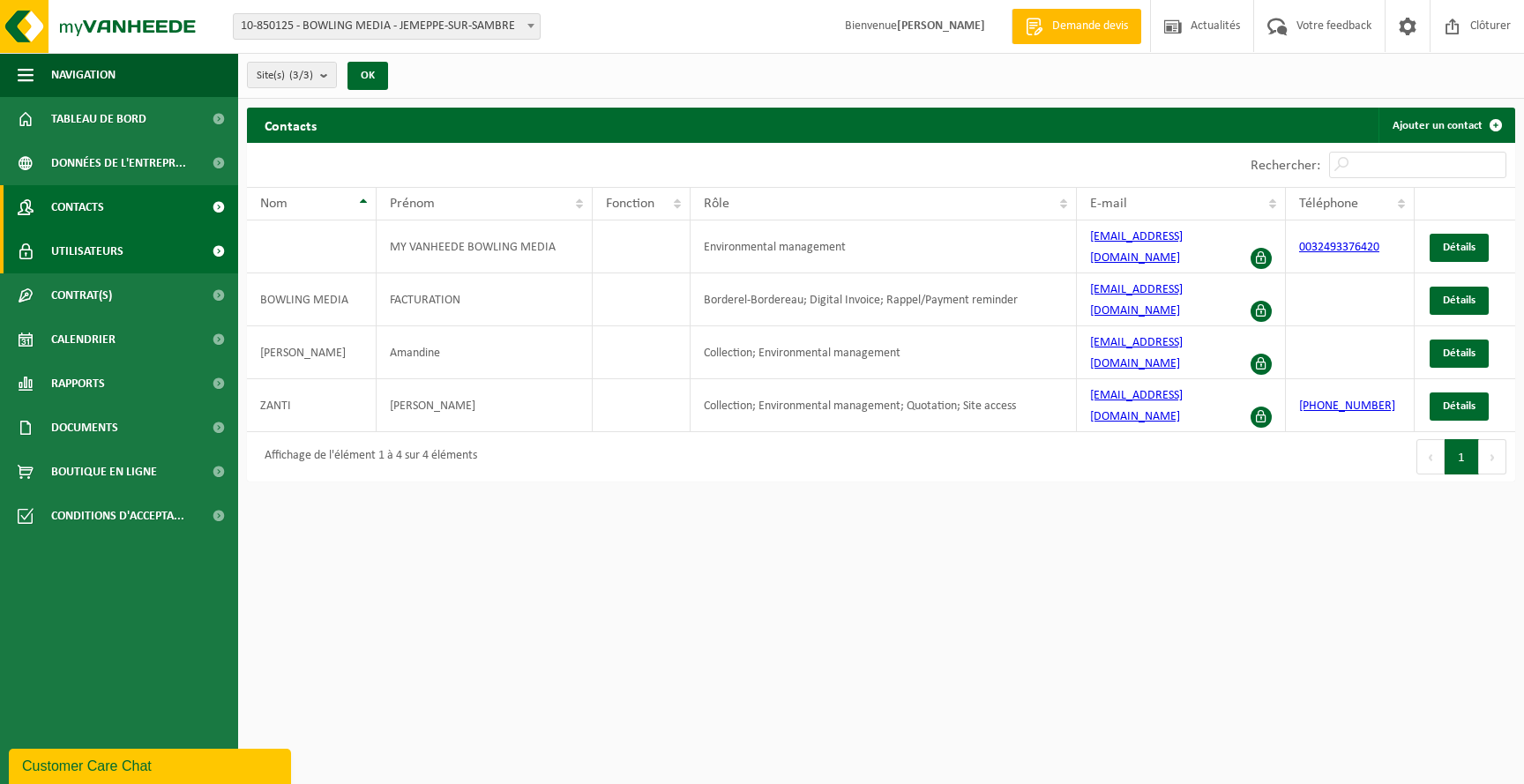
click at [80, 268] on span "Utilisateurs" at bounding box center [87, 252] width 72 height 44
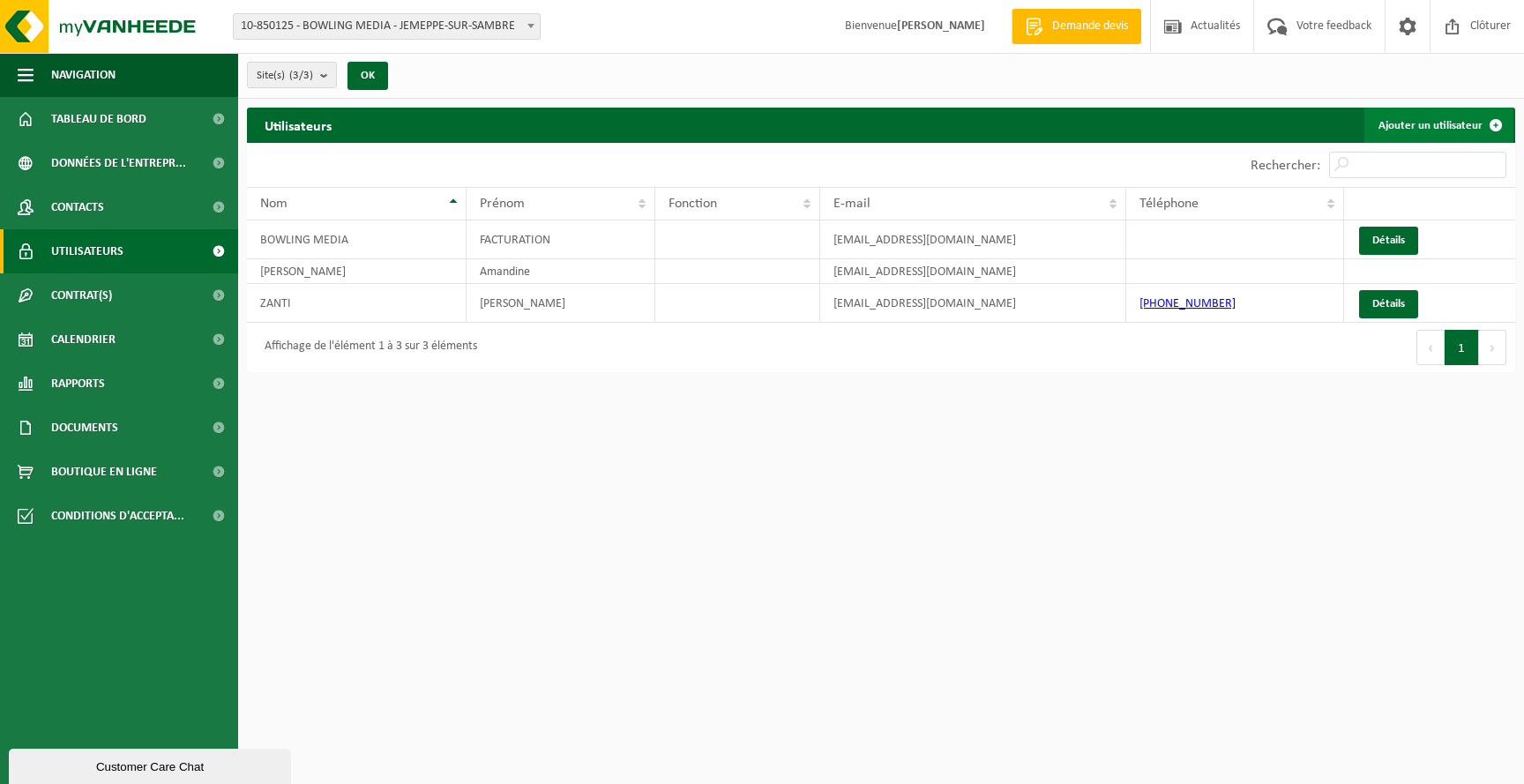
click at [1459, 124] on link "Ajouter un utilisateur" at bounding box center [1439, 125] width 149 height 36
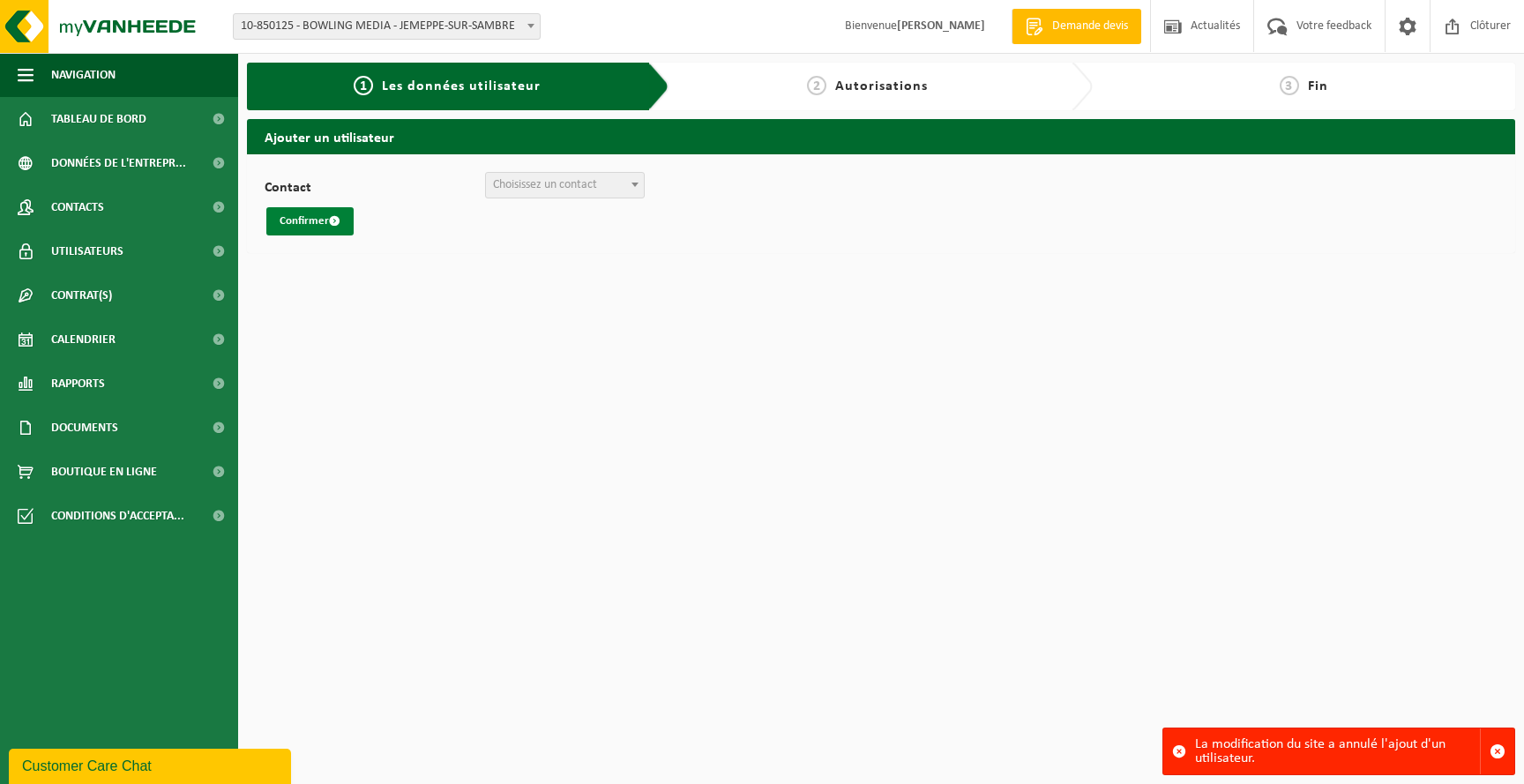
click at [335, 221] on span "submit" at bounding box center [334, 220] width 12 height 12
click at [589, 180] on span "Choisissez un contact" at bounding box center [546, 185] width 104 height 13
click at [306, 217] on button "Confirmer" at bounding box center [309, 220] width 87 height 28
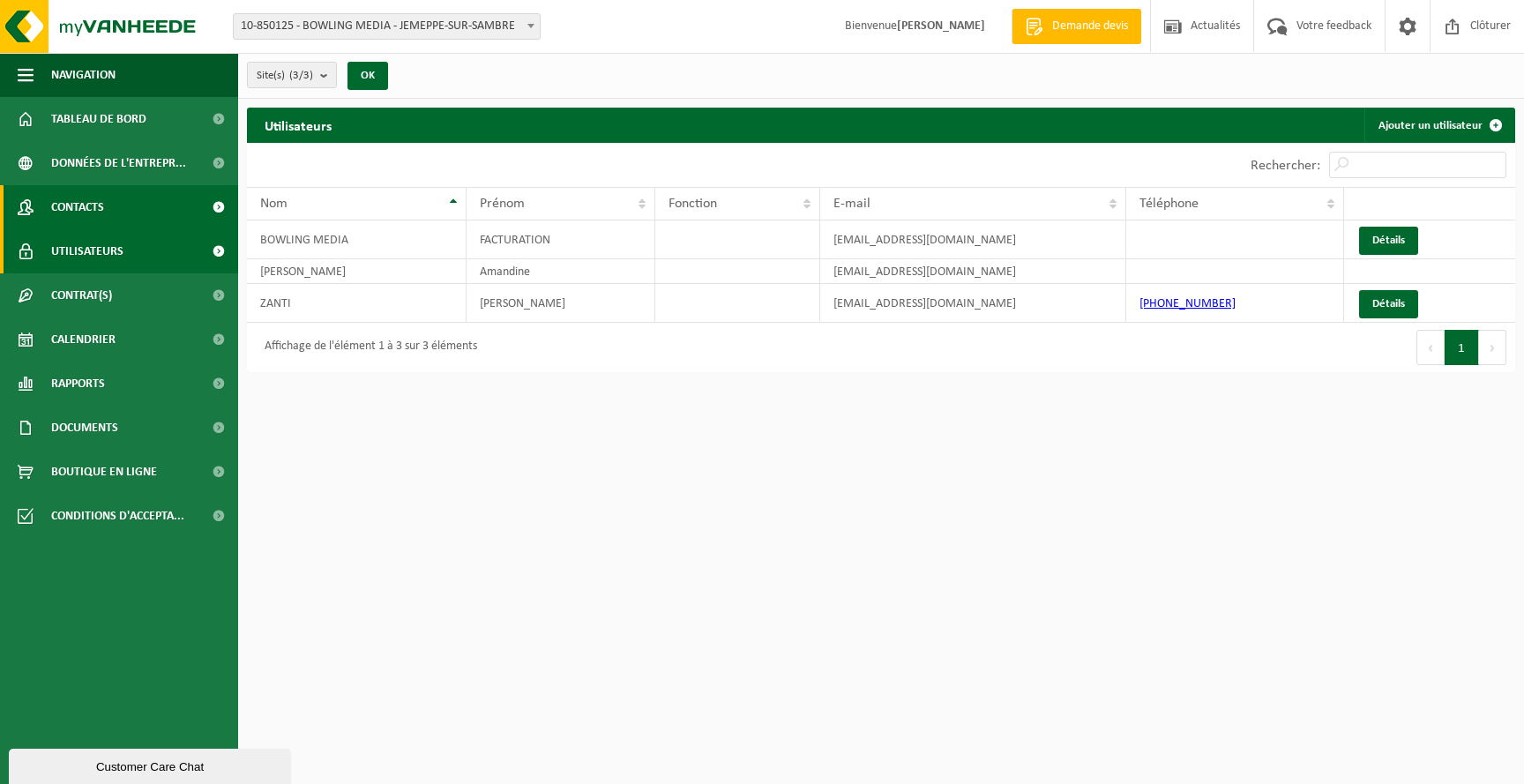
click at [97, 200] on span "Contacts" at bounding box center [78, 207] width 53 height 44
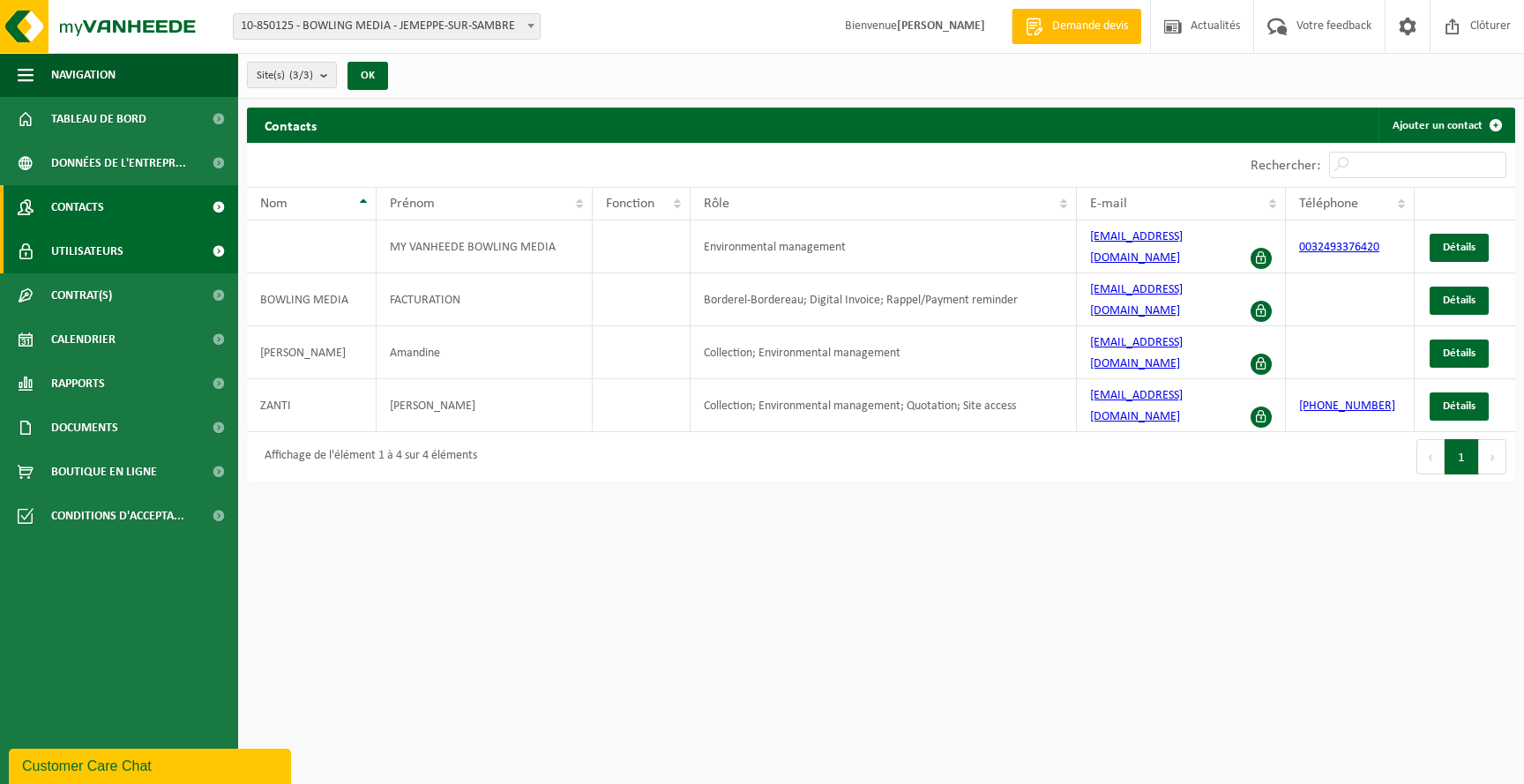
click at [97, 259] on span "Utilisateurs" at bounding box center [87, 252] width 72 height 44
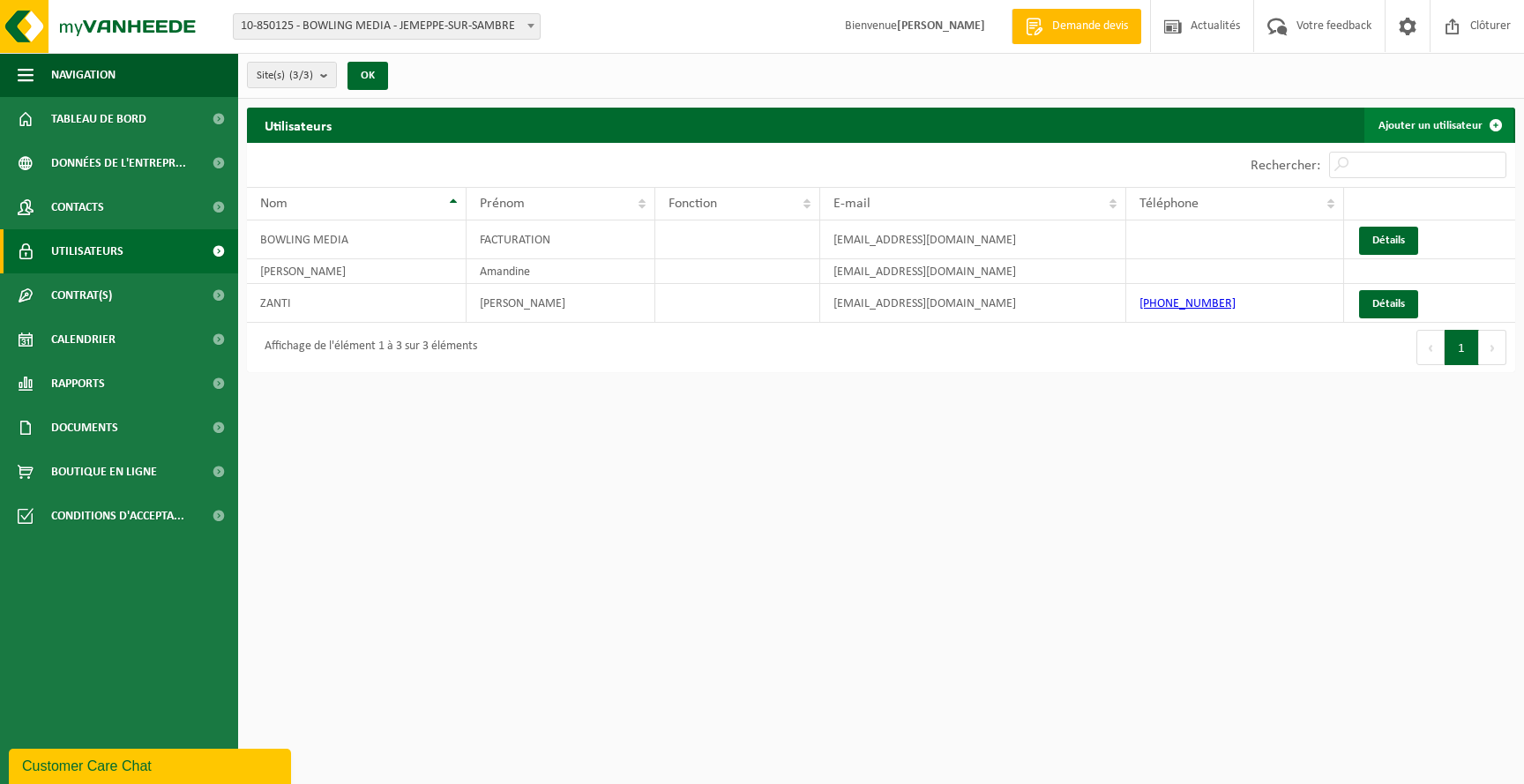
click at [1431, 134] on link "Ajouter un utilisateur" at bounding box center [1439, 125] width 149 height 36
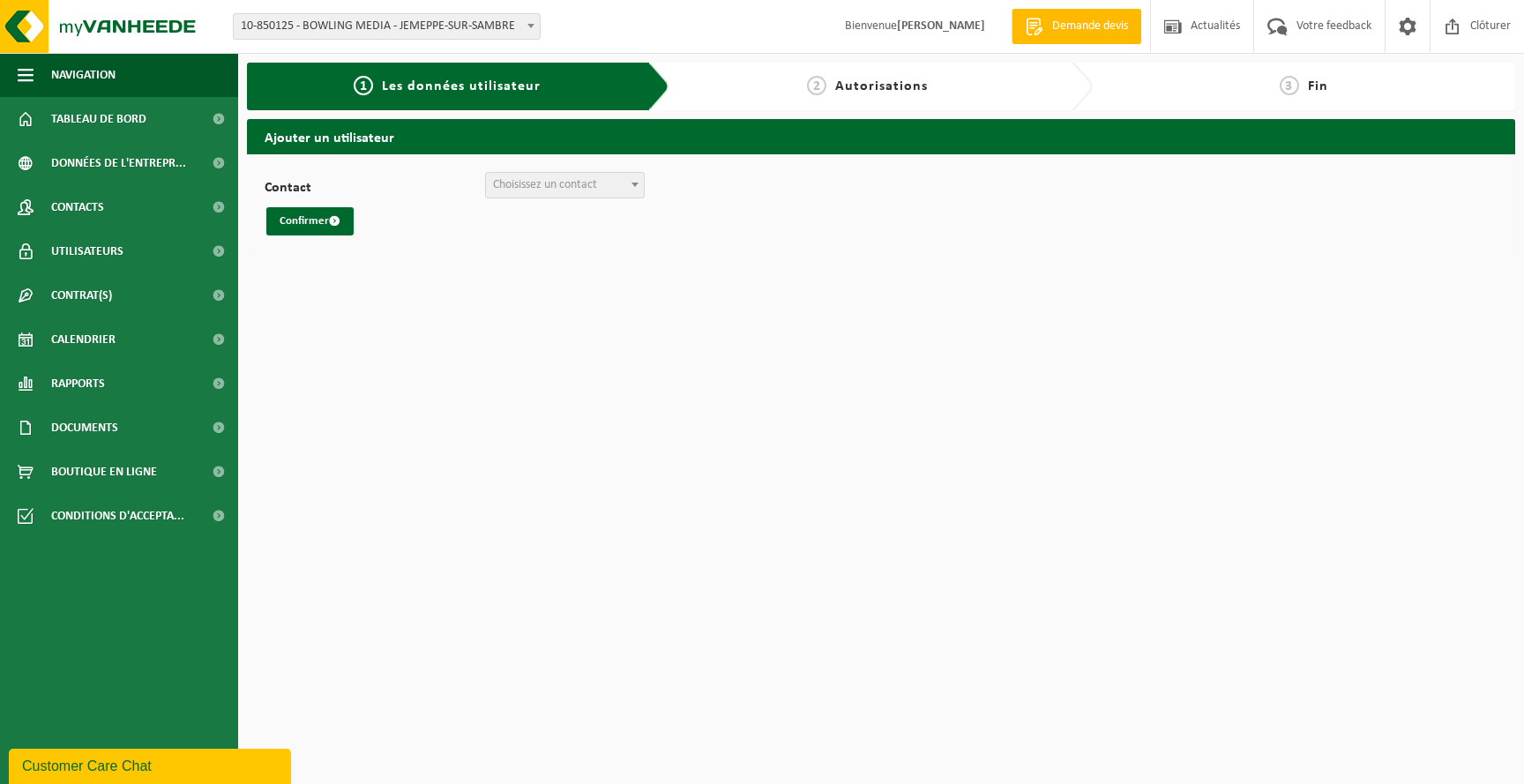
click at [589, 191] on span "Choisissez un contact" at bounding box center [565, 185] width 158 height 25
select select "0"
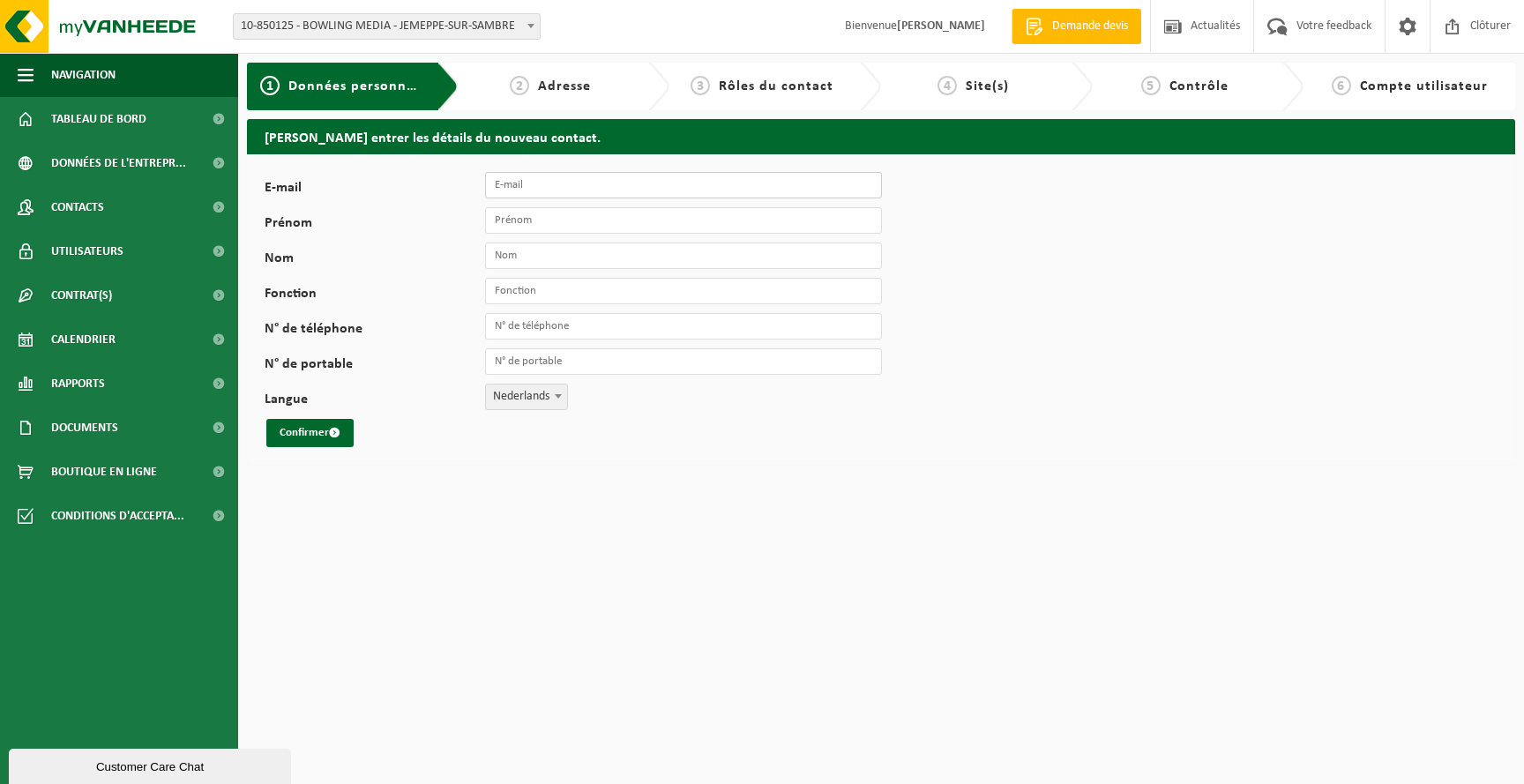
click at [519, 183] on input "E-mail" at bounding box center [684, 185] width 397 height 27
type input "[EMAIL_ADDRESS][DOMAIN_NAME]"
type input "Mathilde"
type input "Gebka"
type input "Responsable Administrative"
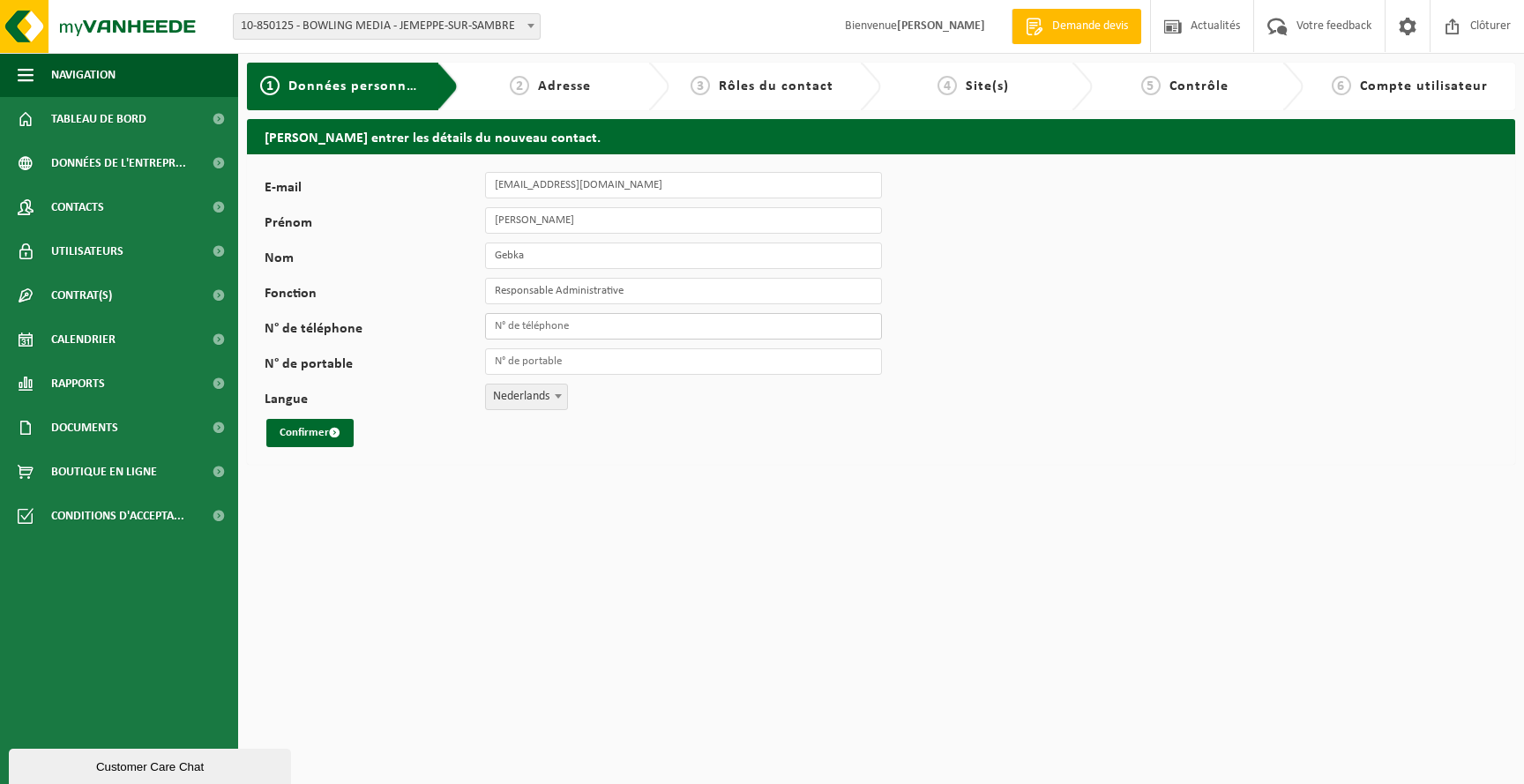
type input "+"
click at [558, 375] on div "E-mail mg@bowling-media.com Prénom Mathilde Nom Gebka Fonction Responsable Admi…" at bounding box center [551, 309] width 573 height 275
click at [553, 363] on input "N° de portable" at bounding box center [684, 361] width 397 height 27
type input "[PHONE_NUMBER]"
click at [527, 394] on span "Nederlands" at bounding box center [526, 396] width 81 height 25
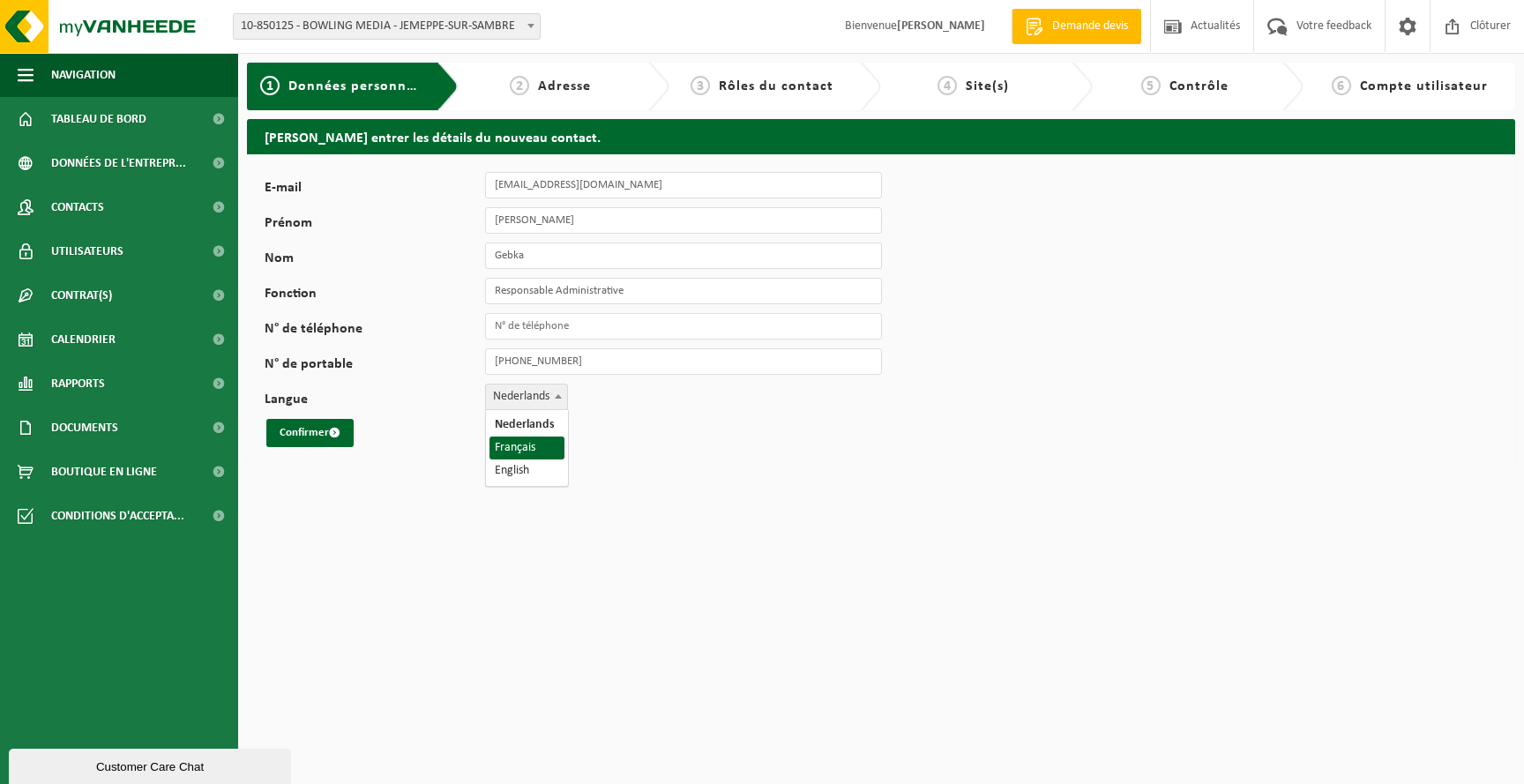
select select "1"
click at [311, 435] on button "Confirmer" at bounding box center [309, 433] width 87 height 28
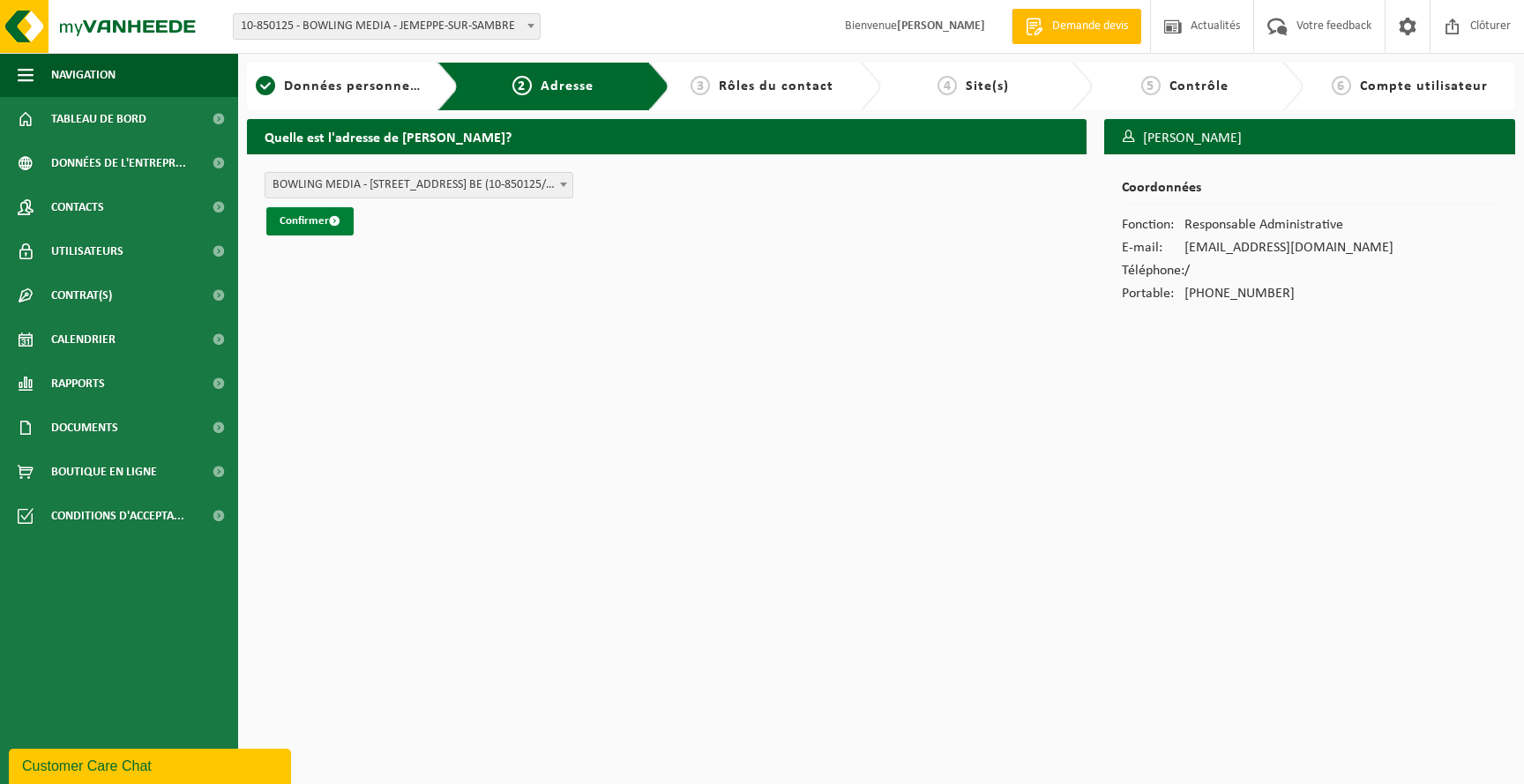
click at [319, 229] on button "Confirmer" at bounding box center [309, 220] width 87 height 28
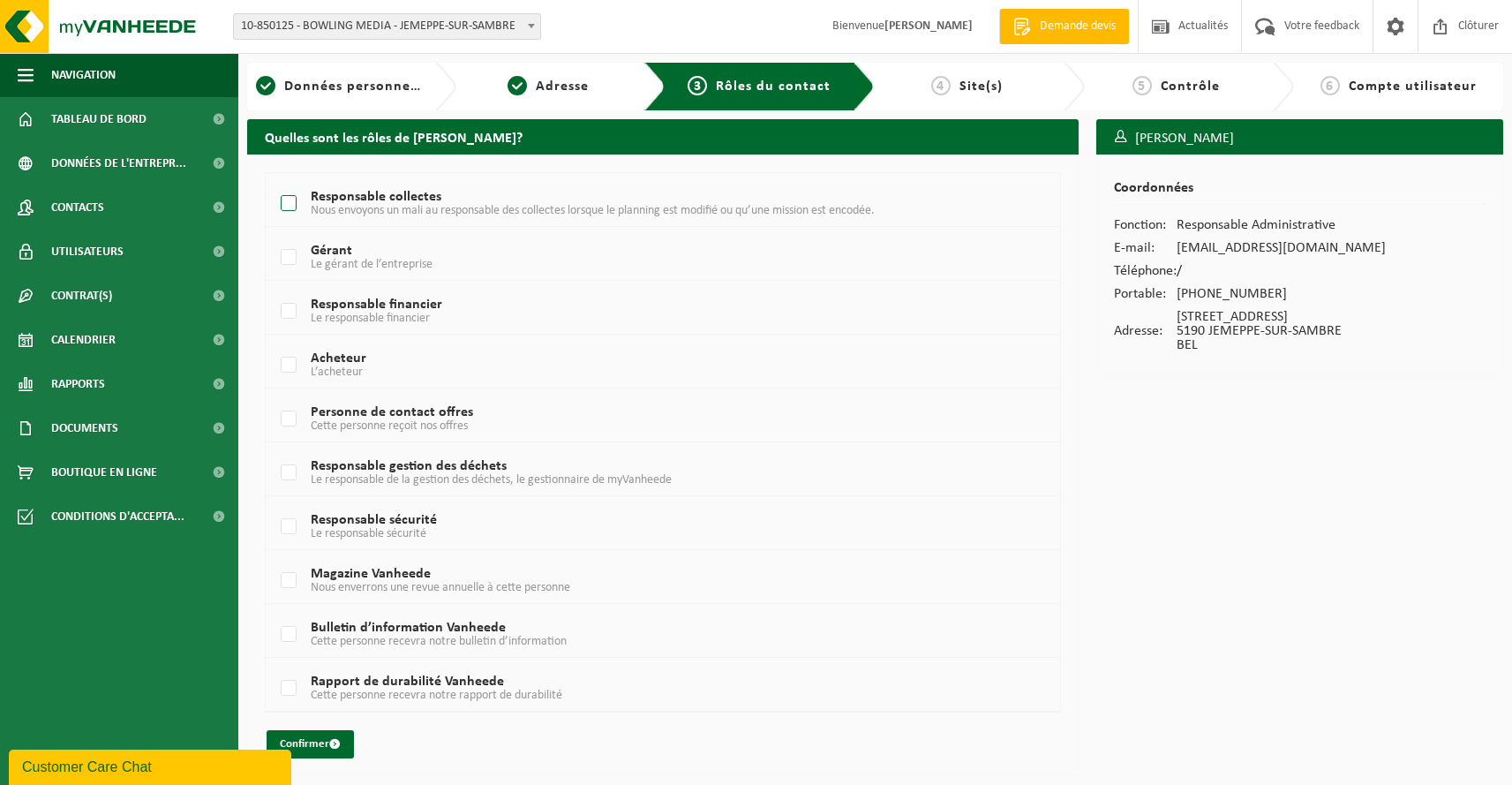
click at [288, 202] on label "Responsable collectes Nous envoyons un mali au responsable des collectes lorsqu…" at bounding box center [631, 203] width 707 height 27
click at [275, 182] on input "Responsable collectes Nous envoyons un mali au responsable des collectes lorsqu…" at bounding box center [274, 181] width 1 height 1
checkbox input "true"
click at [320, 743] on button "Confirmer" at bounding box center [310, 744] width 87 height 28
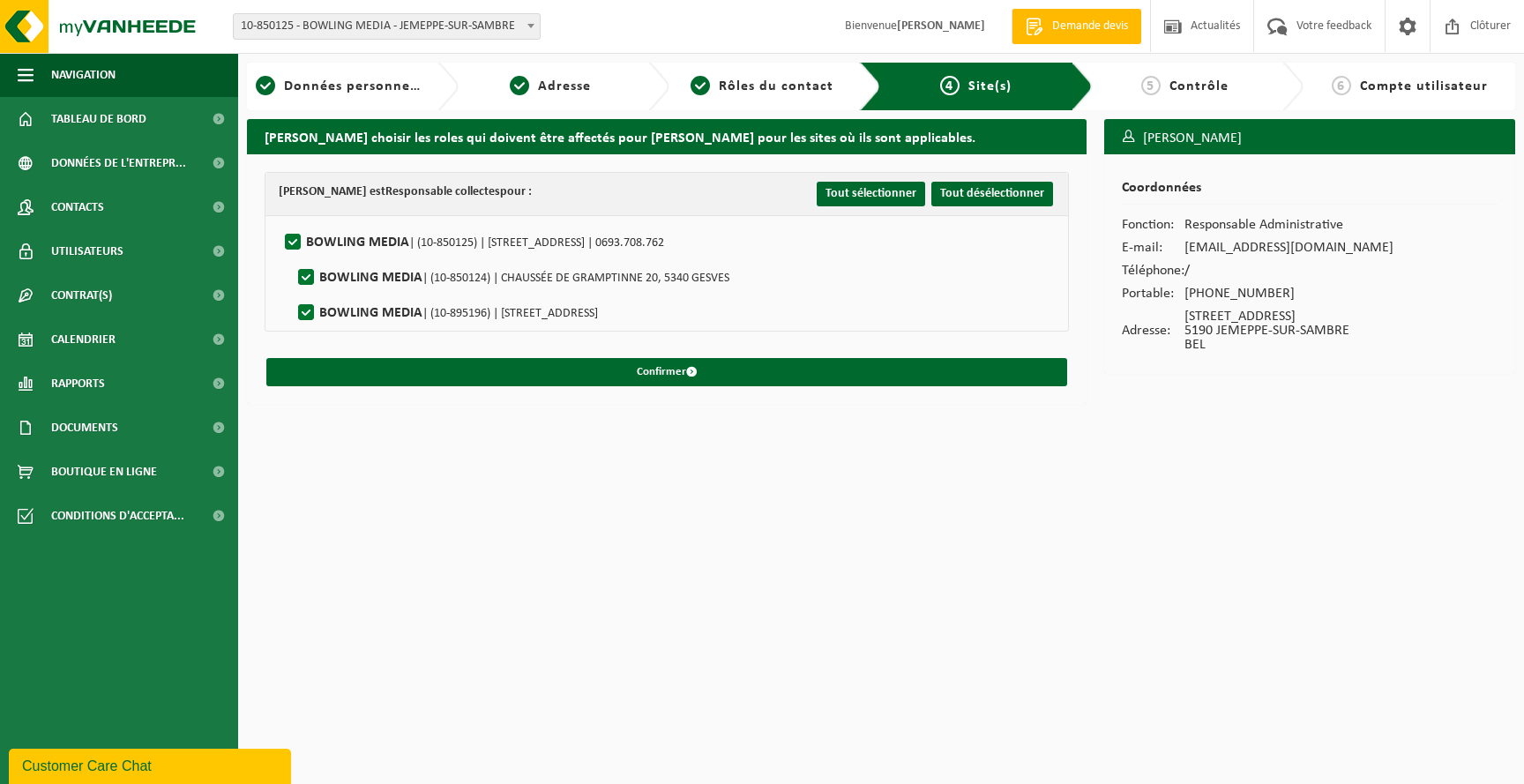
click at [308, 282] on label"] "BOWLING MEDIA | (10-850124) | CHAUSSÉE DE GRAMPTINNE 20, 5340 GESVES" at bounding box center [512, 277] width 435 height 27
click at [292, 255] on input "BOWLING MEDIA | (10-850124) | CHAUSSÉE DE GRAMPTINNE 20, 5340 GESVES" at bounding box center [291, 255] width 1 height 1
checkbox input "false"
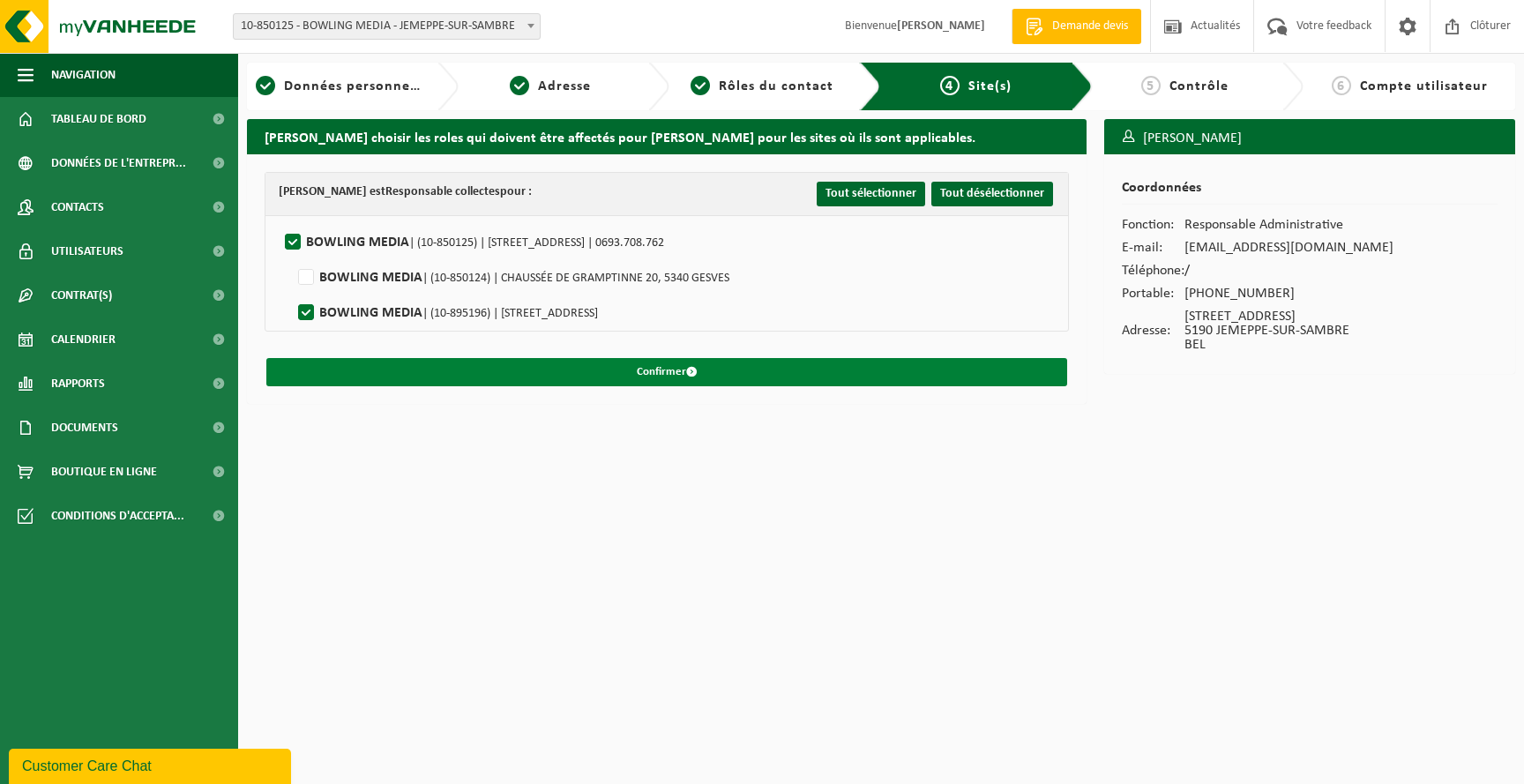
click at [631, 381] on button "Confirmer" at bounding box center [666, 371] width 801 height 28
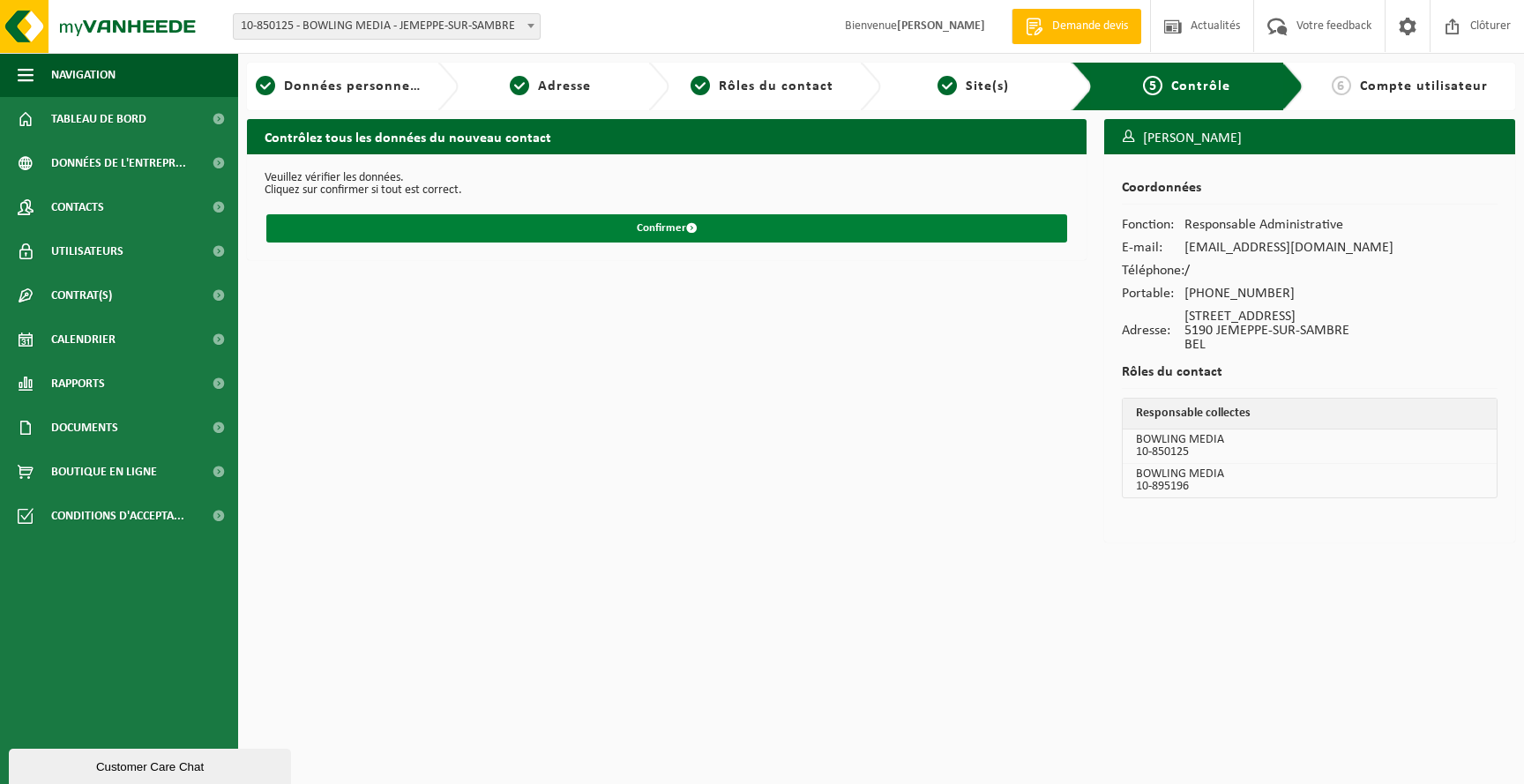
click at [708, 222] on button "Confirmer" at bounding box center [666, 228] width 801 height 28
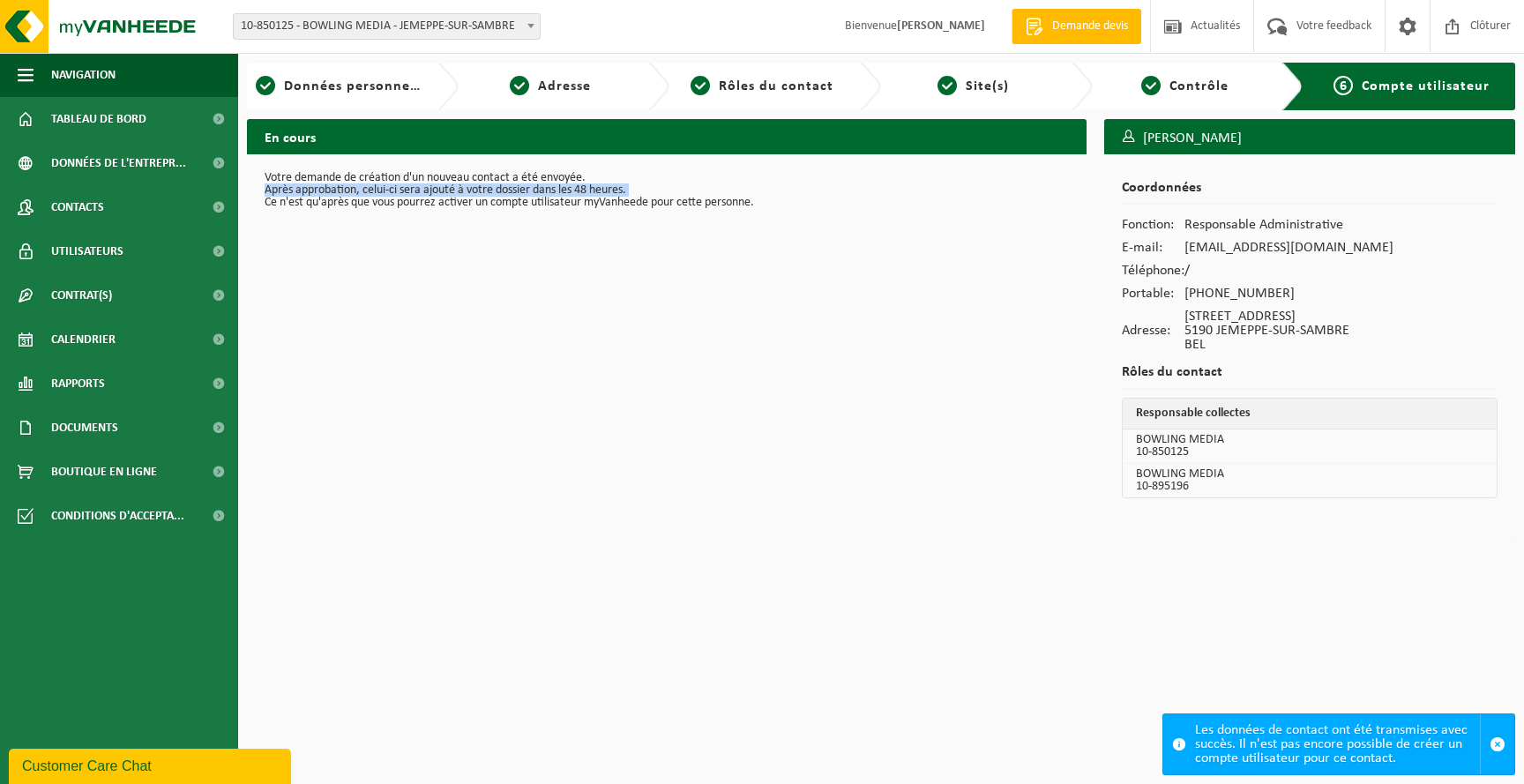
drag, startPoint x: 645, startPoint y: 182, endPoint x: 262, endPoint y: 199, distance: 383.4
click at [261, 199] on div "Votre demande de création d'un nouveau contact a été envoyée. Après approbation…" at bounding box center [666, 190] width 839 height 72
